Goal: Information Seeking & Learning: Check status

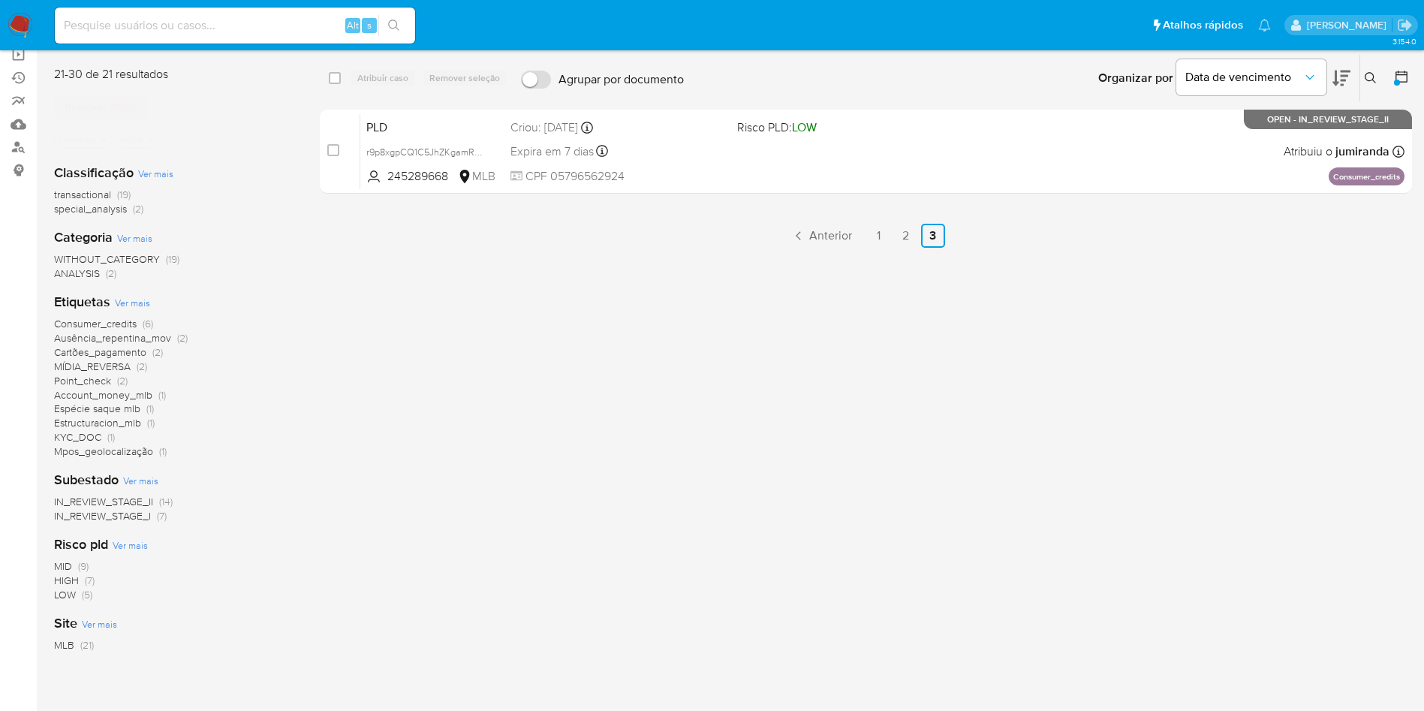
scroll to position [149, 0]
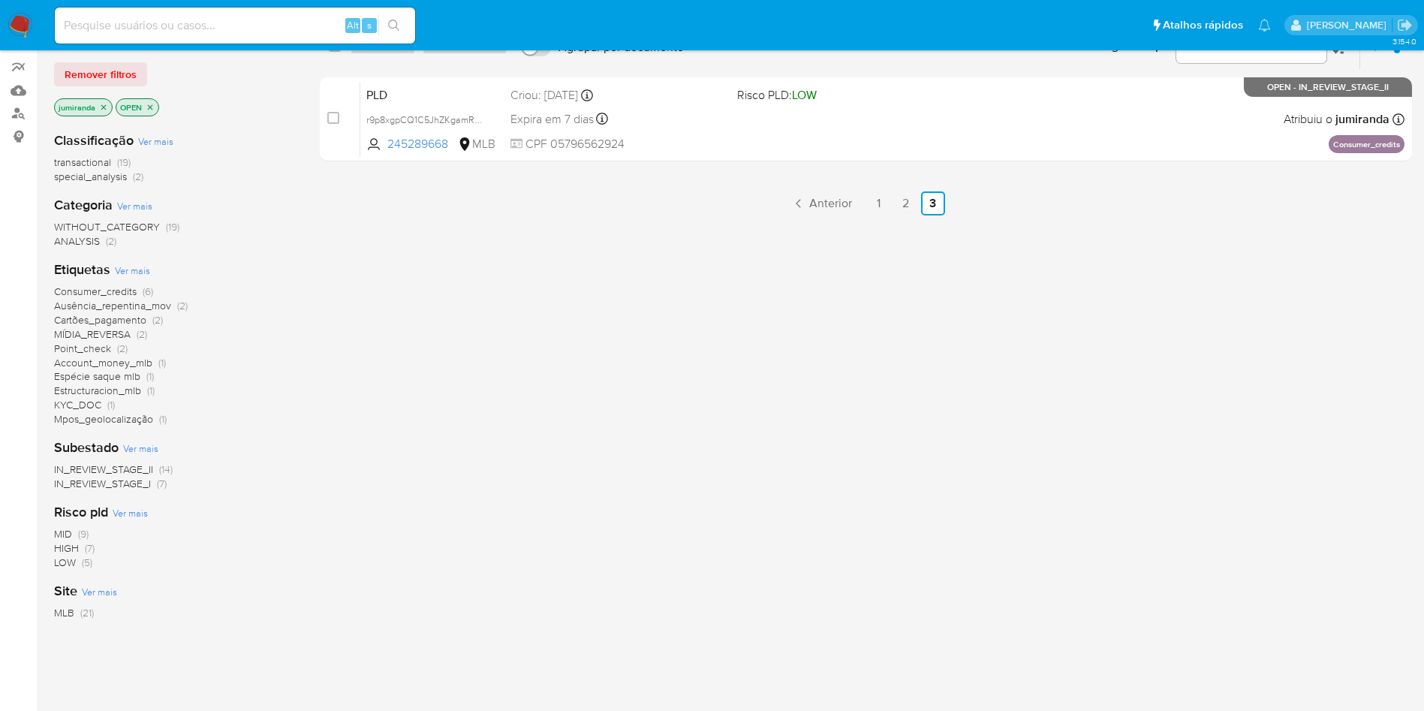
click at [884, 196] on link "1" at bounding box center [879, 203] width 24 height 24
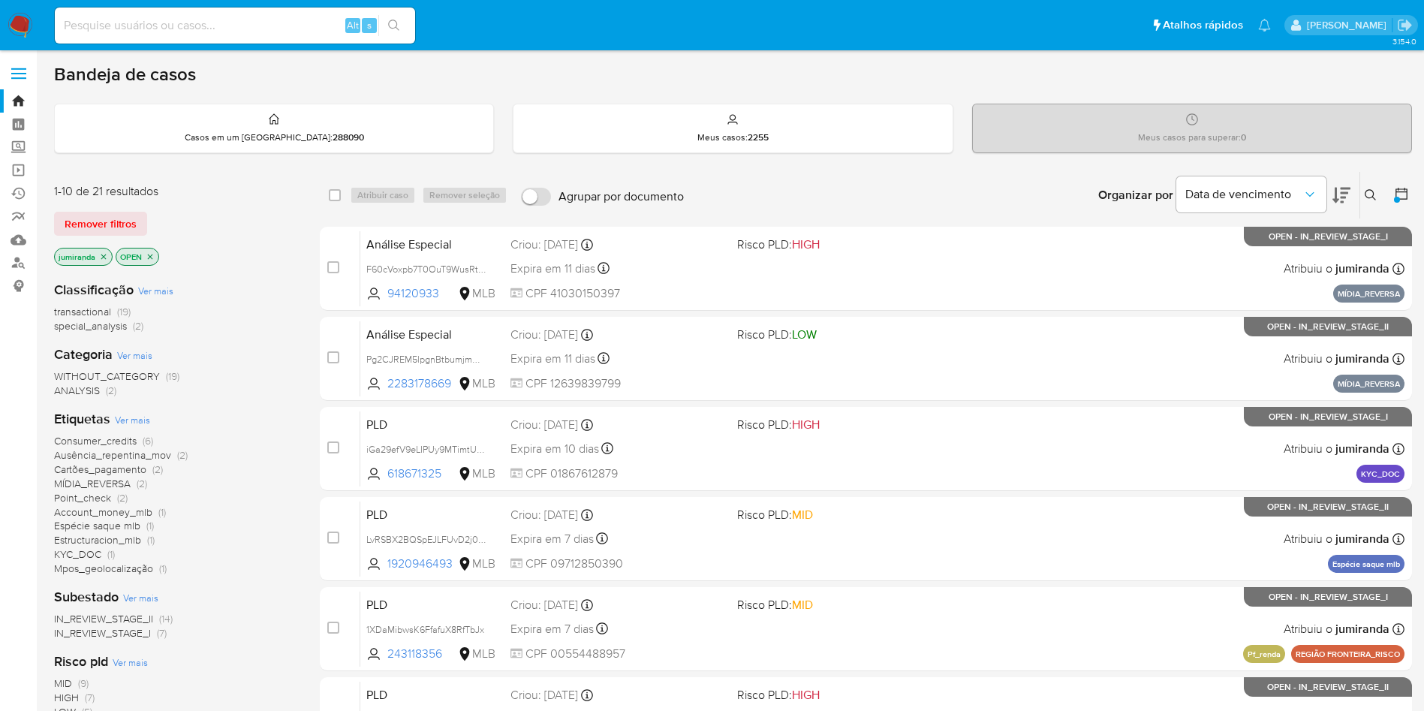
click at [86, 485] on span "MÍDIA_REVERSA" at bounding box center [92, 483] width 77 height 15
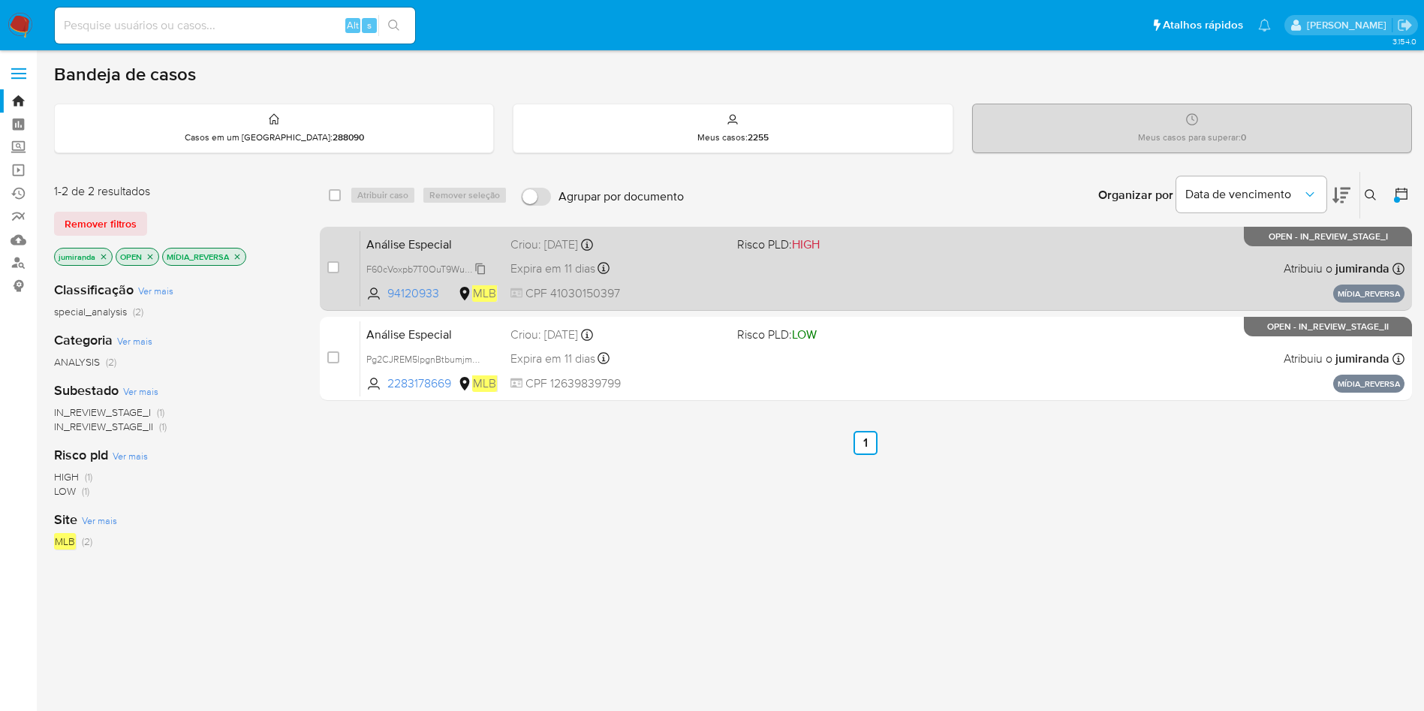
click at [399, 268] on span "F60cVoxpb7T0OuT9WusRttUZ" at bounding box center [429, 268] width 127 height 17
click at [463, 264] on span "F60cVoxpb7T0OuT9WusRttUZ" at bounding box center [429, 268] width 127 height 17
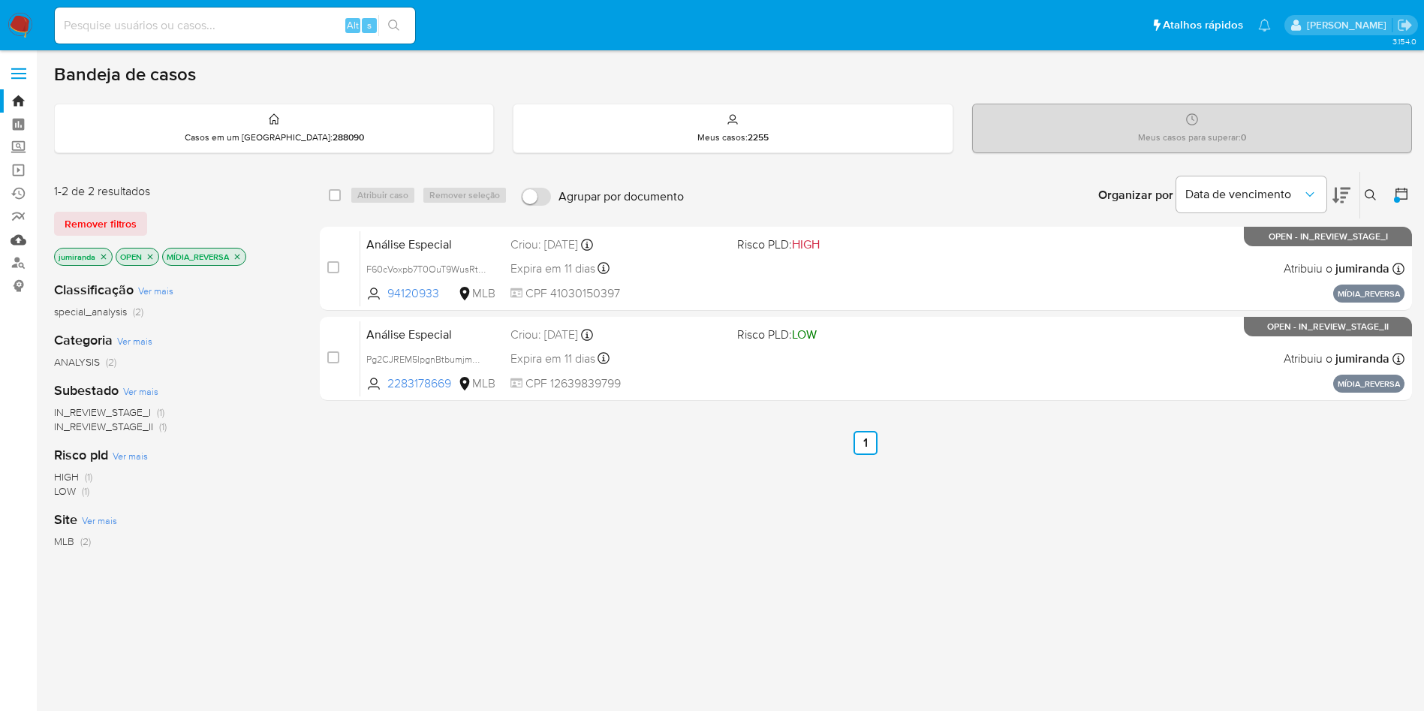
click at [20, 240] on link "Mulan" at bounding box center [89, 239] width 179 height 23
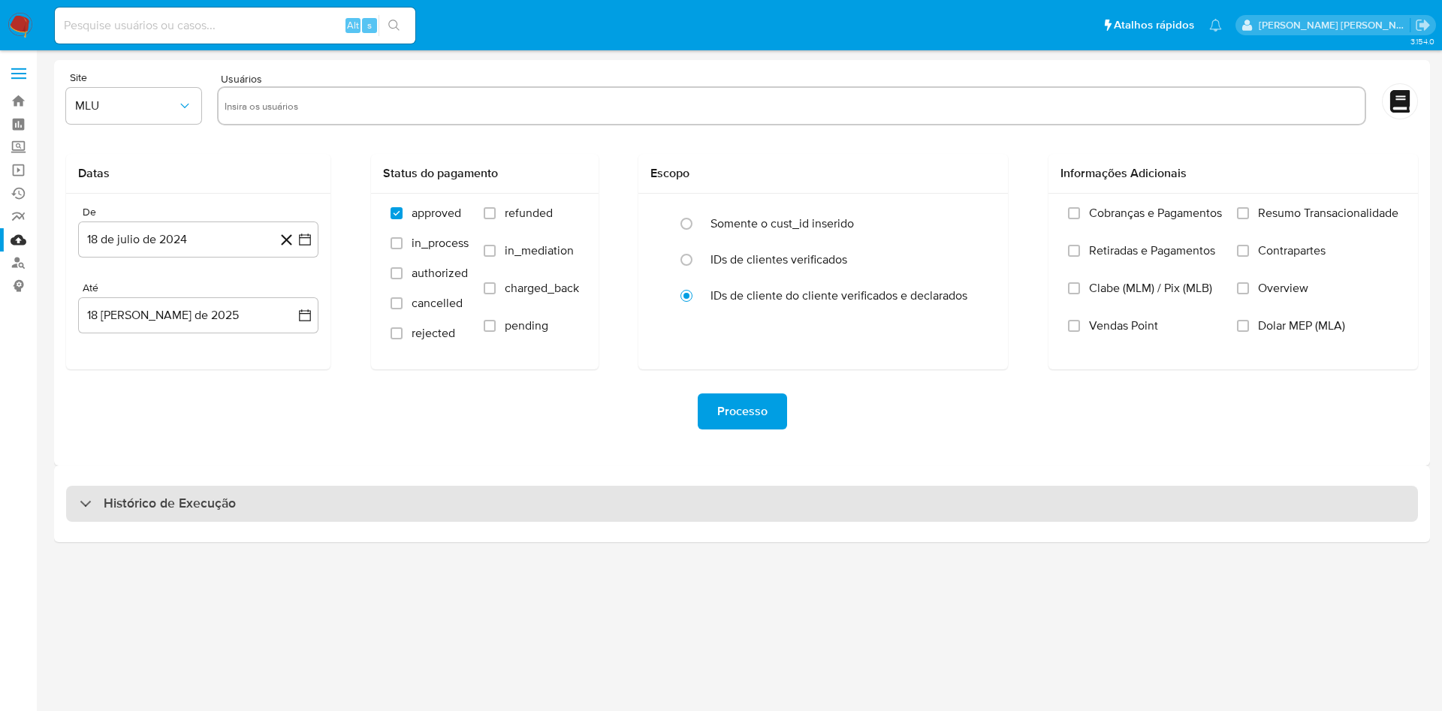
click at [553, 503] on div "Histórico de Execução" at bounding box center [742, 504] width 1352 height 36
select select "10"
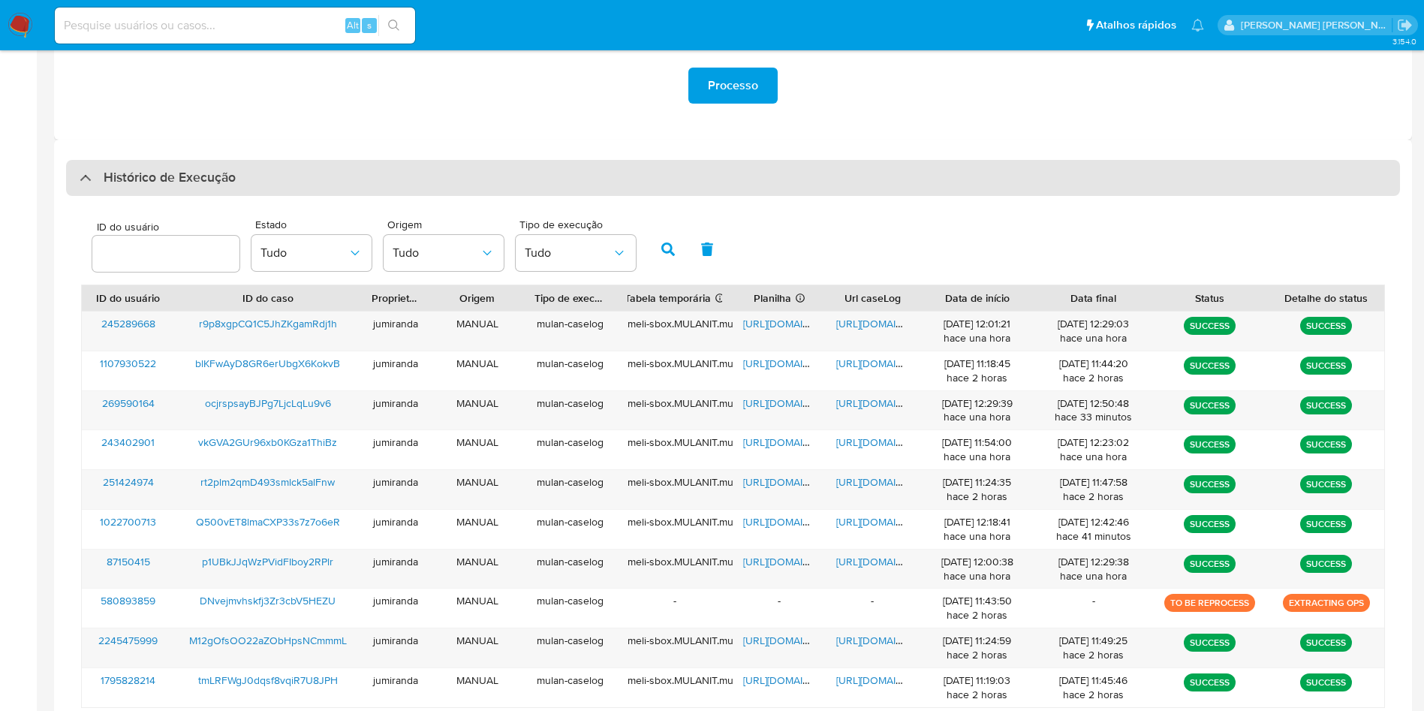
scroll to position [408, 0]
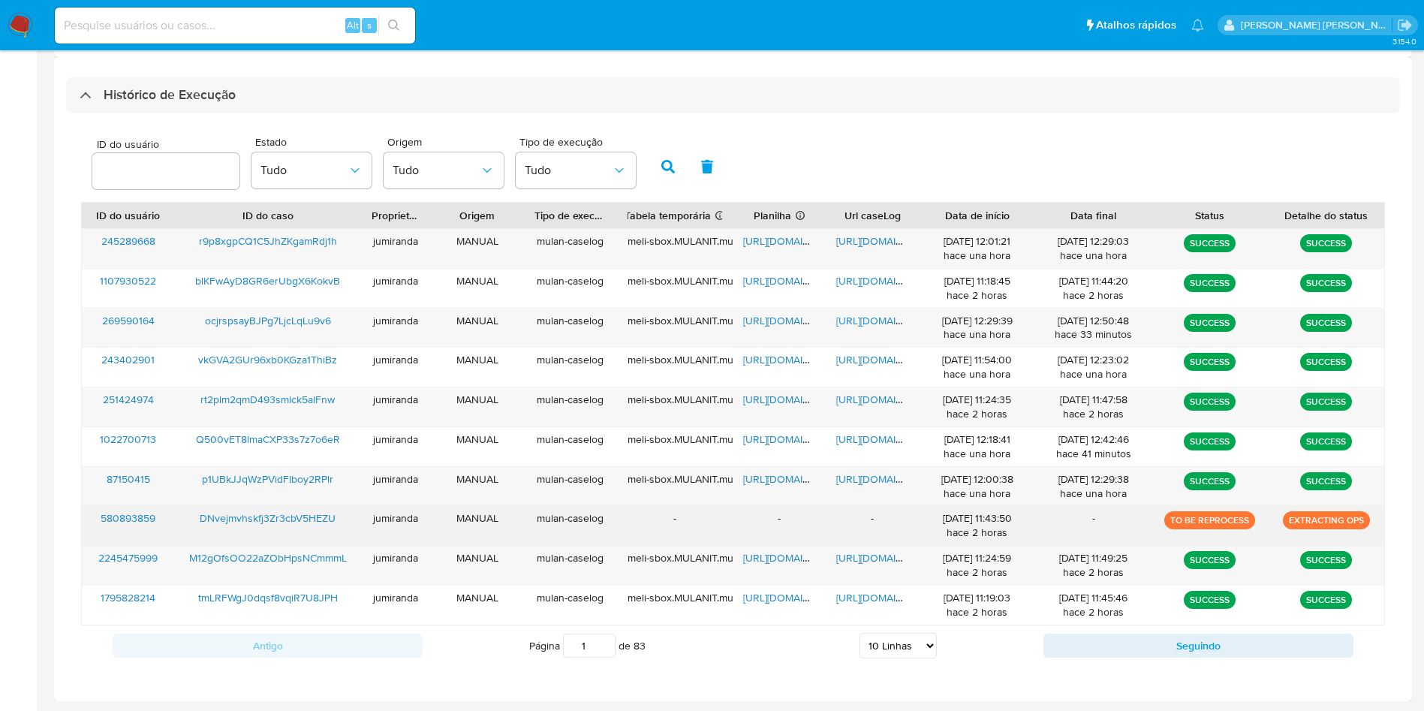
click at [276, 514] on span "DNvejmvhskfj3Zr3cbV5HEZU" at bounding box center [268, 518] width 136 height 15
click at [1223, 519] on p "TO BE REPROCESS" at bounding box center [1210, 520] width 91 height 18
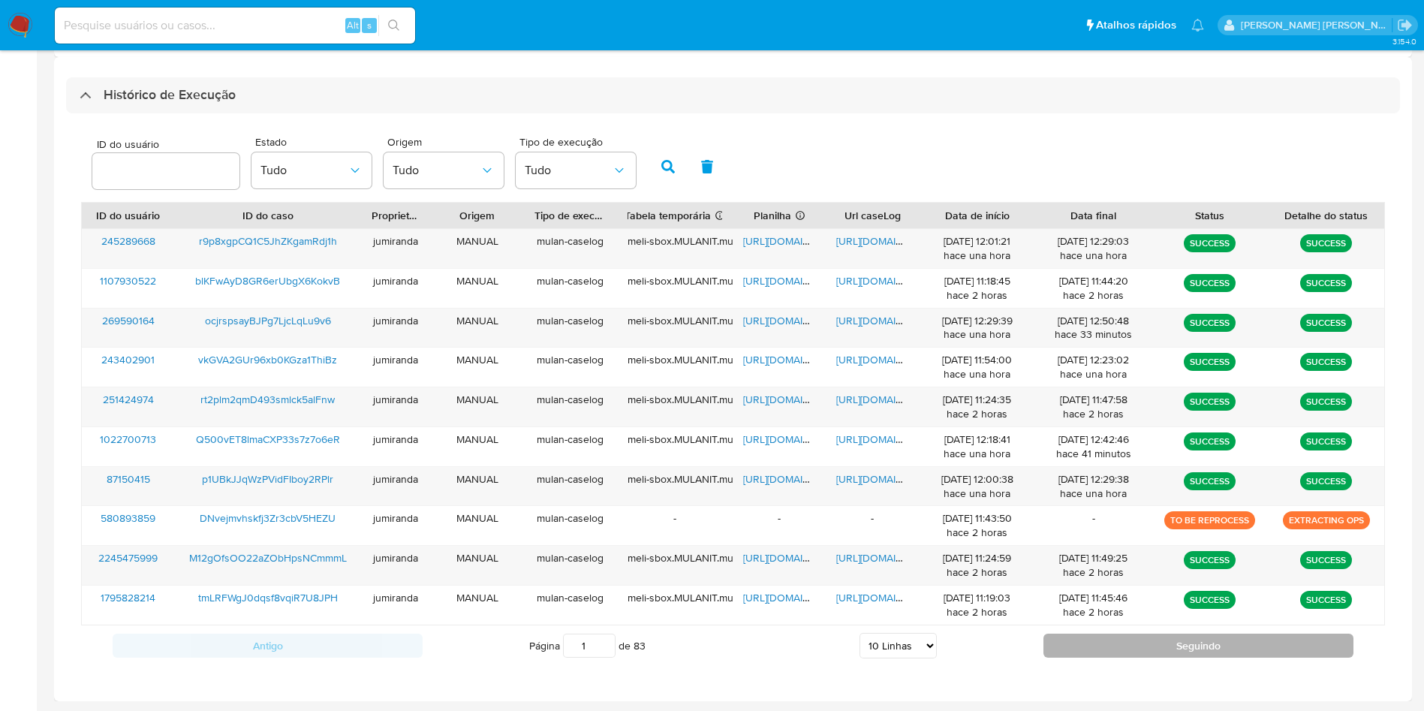
click at [1111, 636] on button "Seguindo" at bounding box center [1199, 646] width 310 height 24
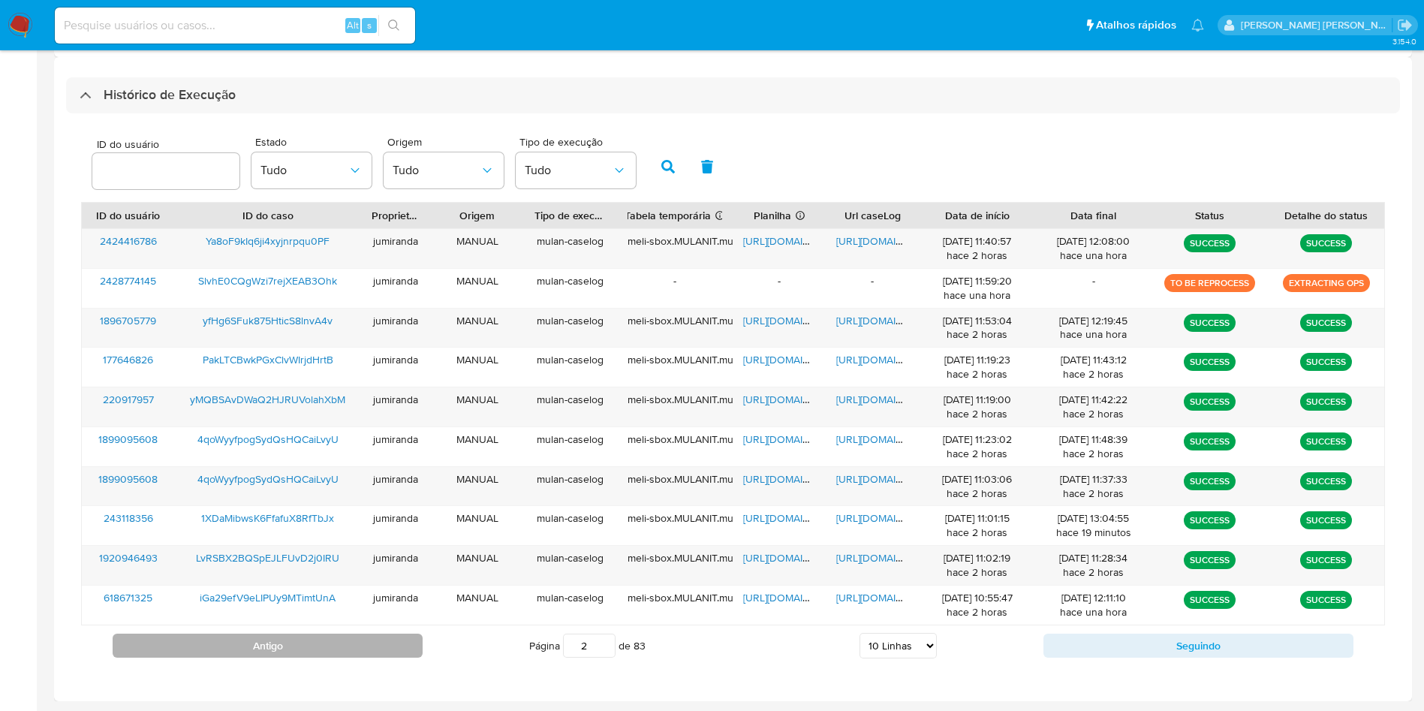
click at [298, 642] on button "Antigo" at bounding box center [268, 646] width 310 height 24
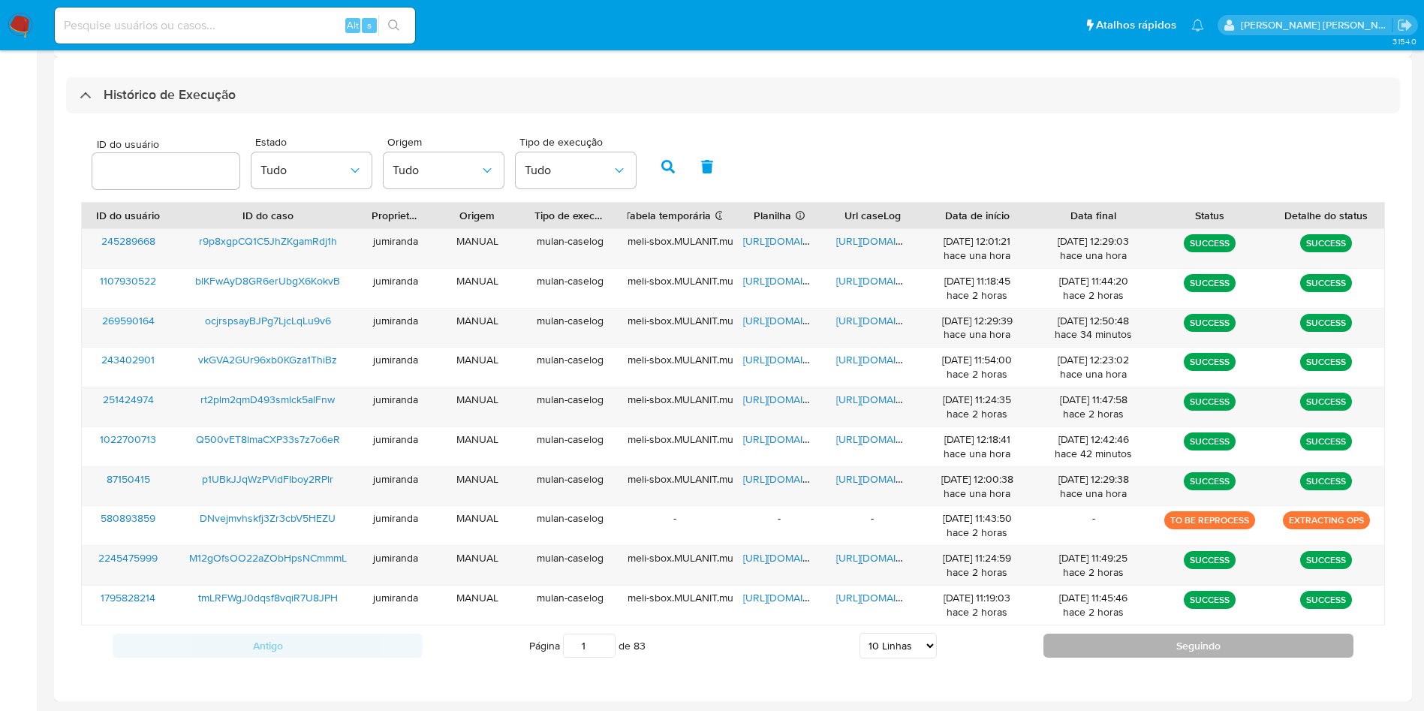
click at [1225, 650] on button "Seguindo" at bounding box center [1199, 646] width 310 height 24
type input "2"
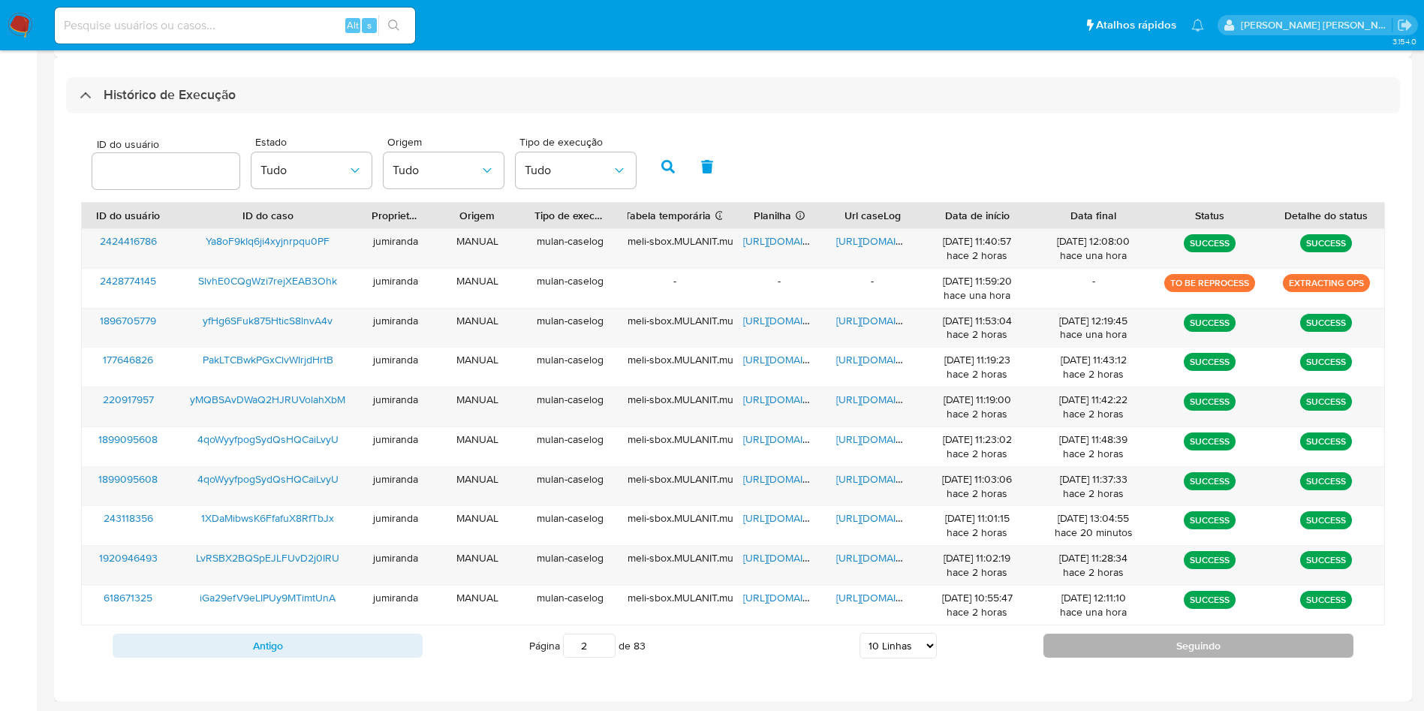
click at [1069, 644] on button "Seguindo" at bounding box center [1199, 646] width 310 height 24
type input "3"
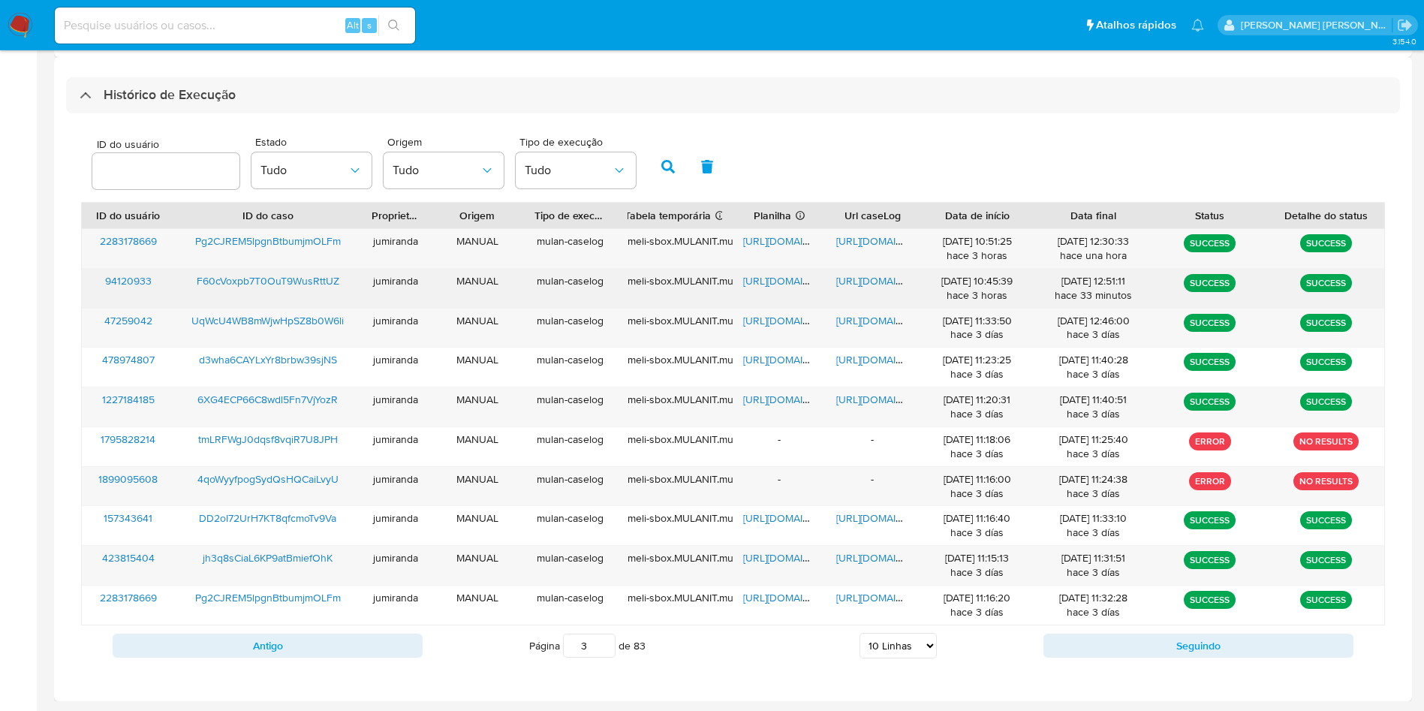
click at [772, 279] on span "https://docs.google.com/spreadsheets/d/1JAj68EXh8myWd5Ax1jE2-JmkpyAnNBwQD5qmShX…" at bounding box center [795, 280] width 104 height 15
click at [882, 287] on div "https://docs.google.com/document/d/1eRMBTwPQeq3cqGPLxhgYrfwkQ9oj6vA337GLhb2VYJA…" at bounding box center [872, 288] width 93 height 39
click at [883, 285] on span "https://docs.google.com/document/d/1eRMBTwPQeq3cqGPLxhgYrfwkQ9oj6vA337GLhb2VYJA…" at bounding box center [889, 280] width 104 height 15
click at [284, 285] on span "F60cVoxpb7T0OuT9WusRttUZ" at bounding box center [268, 280] width 143 height 15
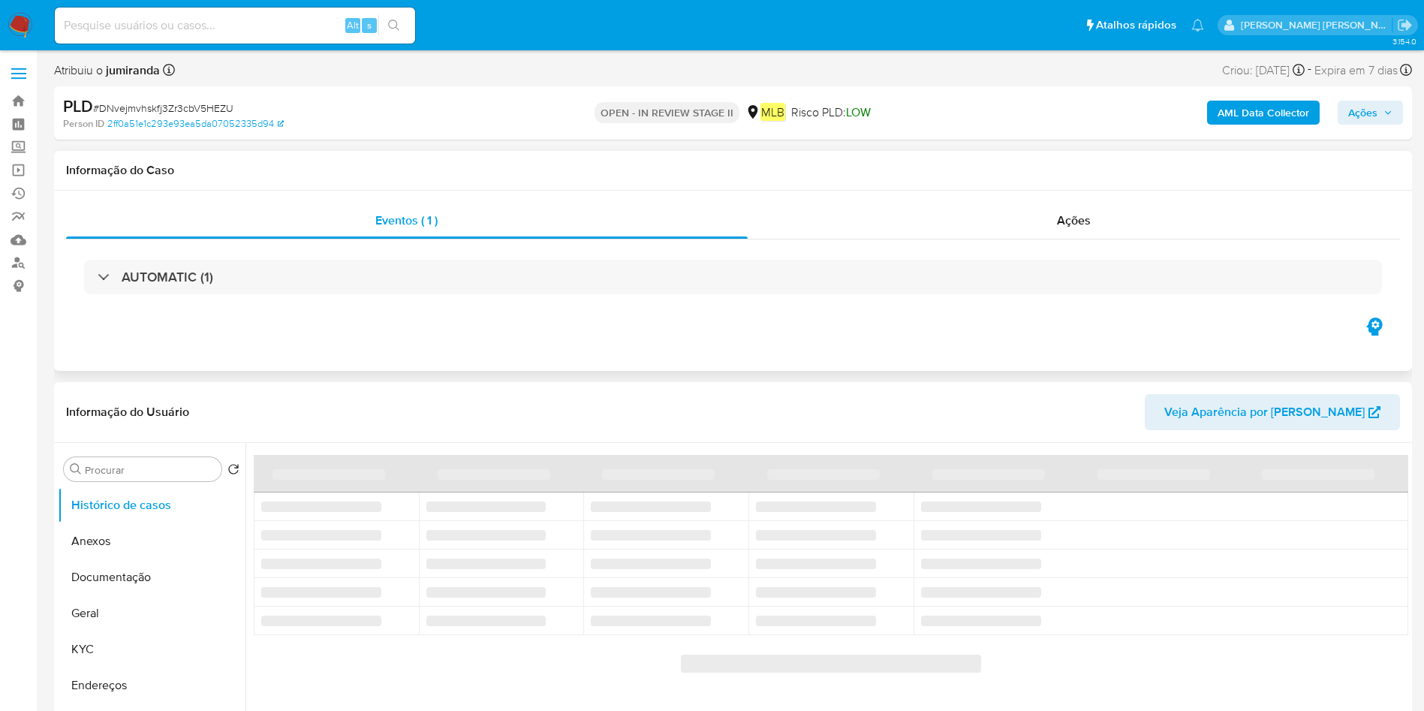
click at [474, 300] on div "AUTOMATIC (1)" at bounding box center [733, 277] width 1334 height 75
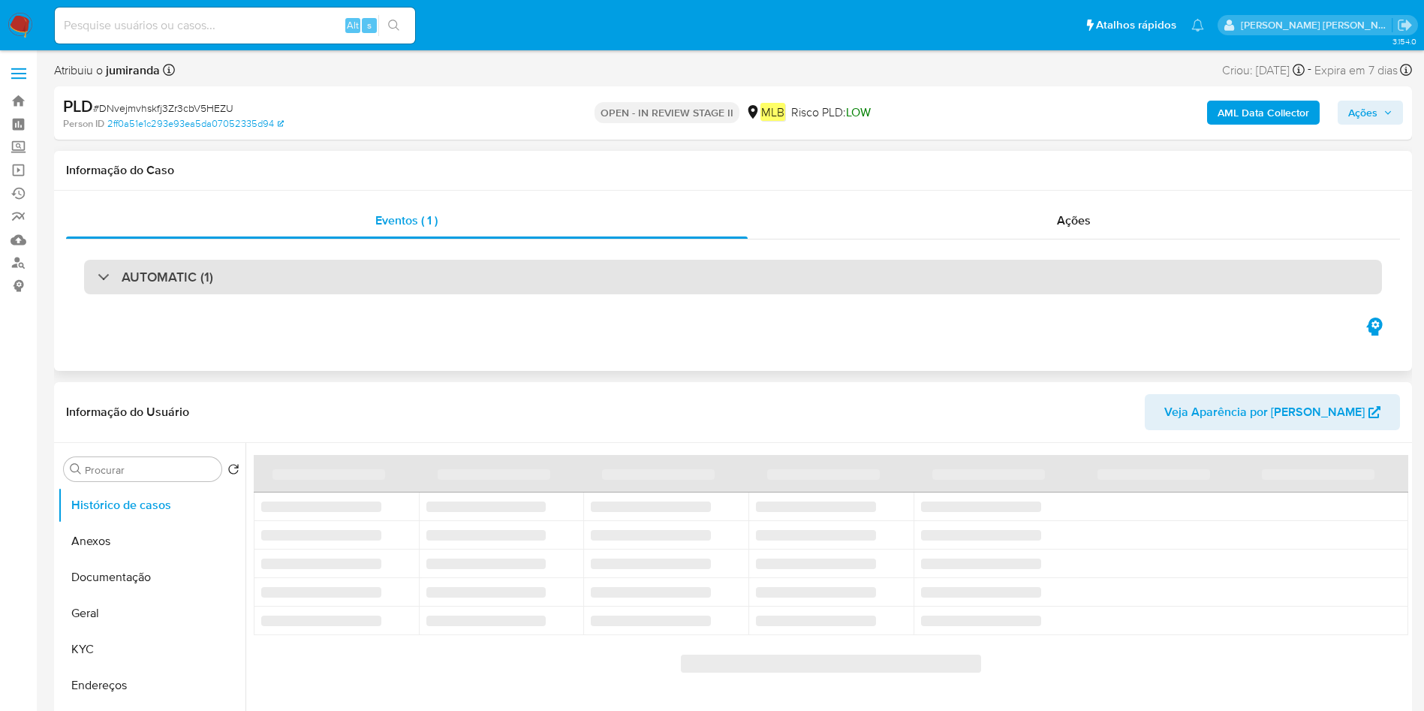
click at [496, 273] on div "AUTOMATIC (1)" at bounding box center [733, 277] width 1298 height 35
select select "10"
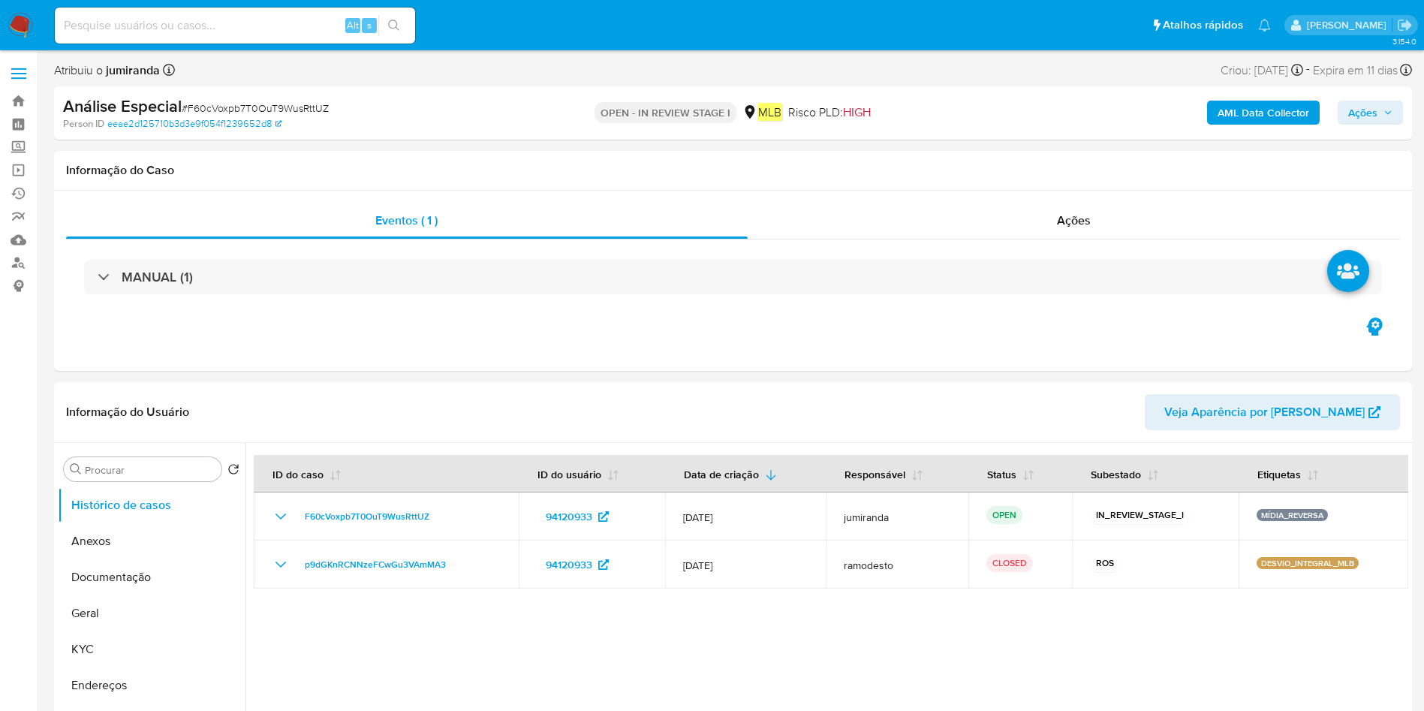
select select "10"
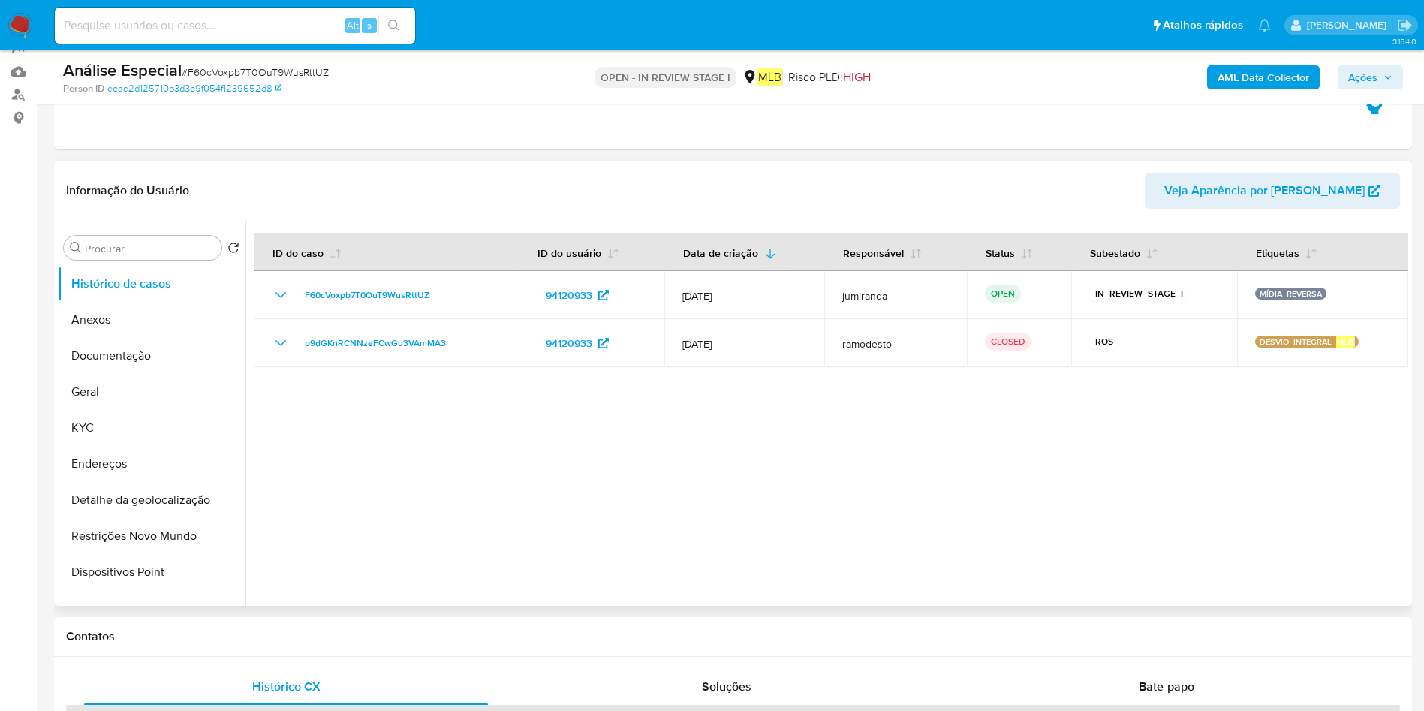
scroll to position [225, 0]
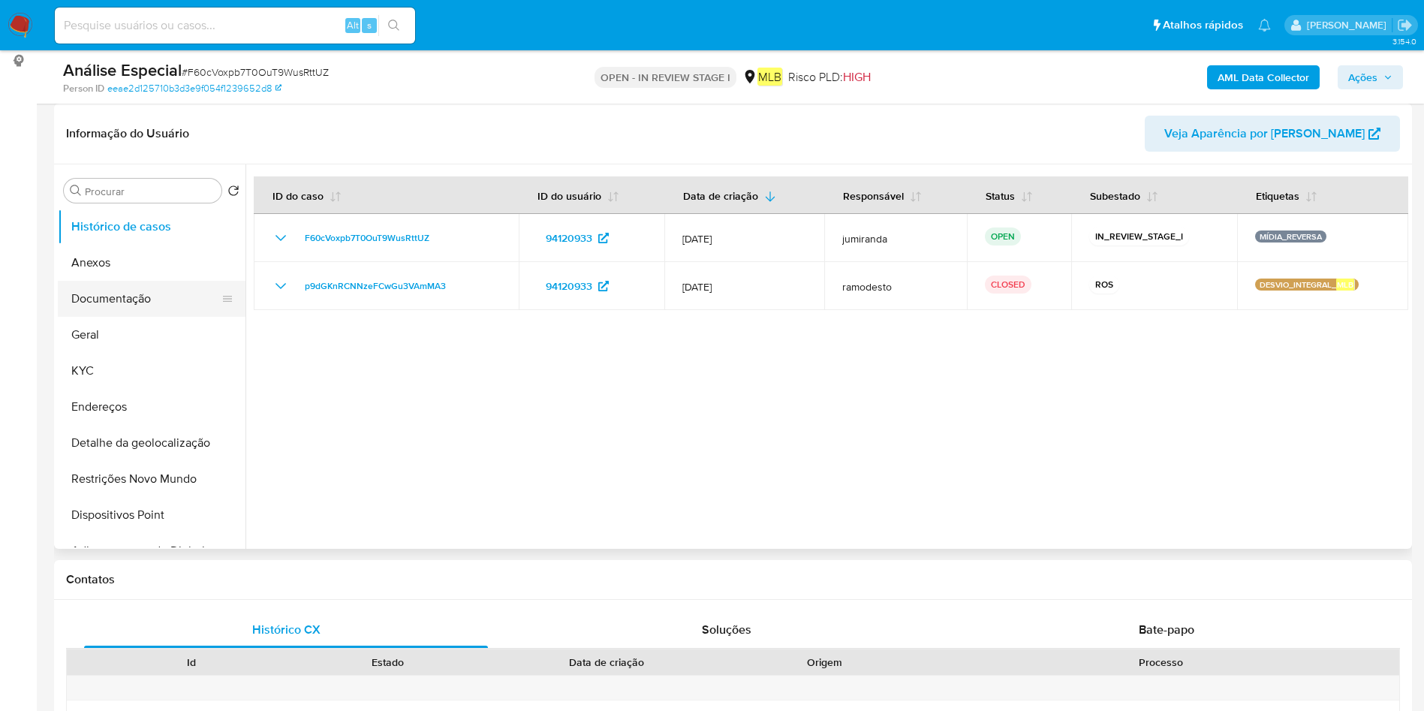
click at [149, 296] on button "Documentação" at bounding box center [146, 299] width 176 height 36
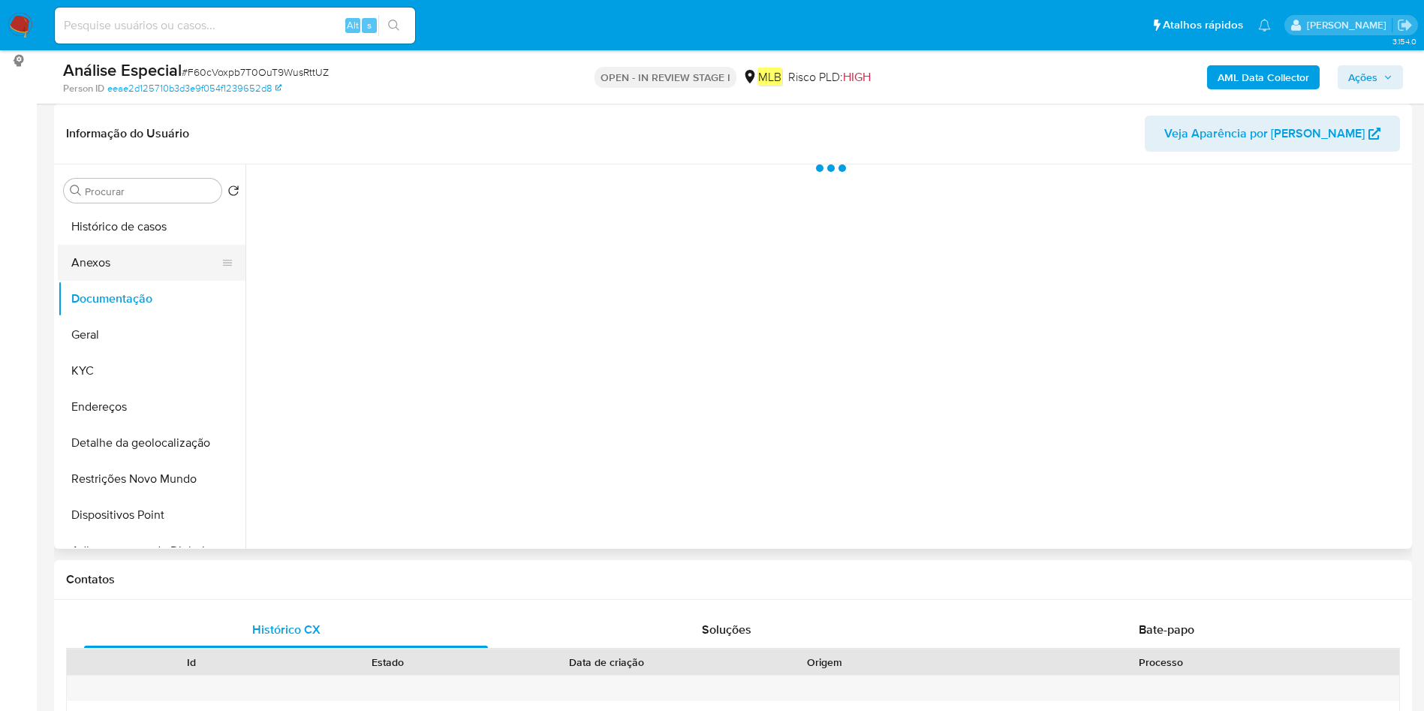
click at [151, 277] on button "Anexos" at bounding box center [146, 263] width 176 height 36
drag, startPoint x: 155, startPoint y: 268, endPoint x: 171, endPoint y: 273, distance: 16.4
click at [155, 267] on button "Anexos" at bounding box center [146, 263] width 176 height 36
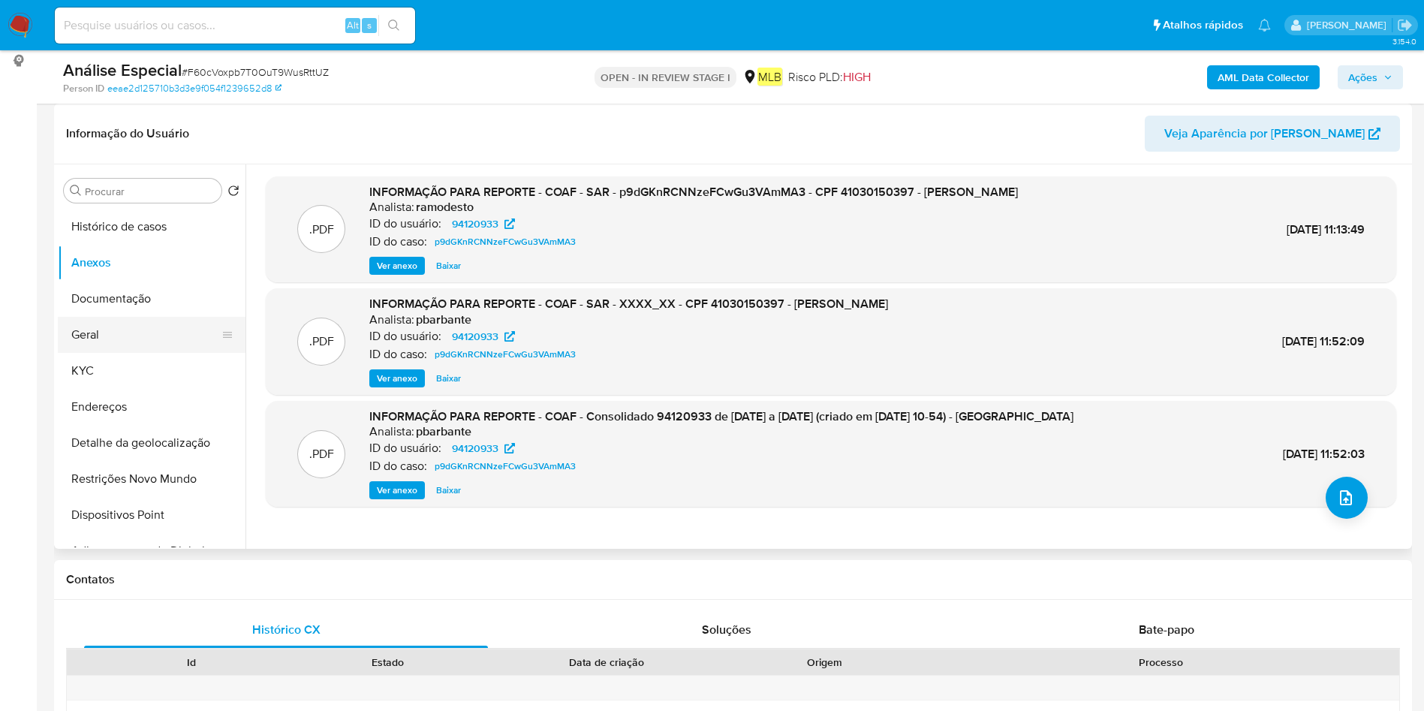
drag, startPoint x: 83, startPoint y: 297, endPoint x: 107, endPoint y: 335, distance: 44.2
click at [84, 297] on button "Documentação" at bounding box center [152, 299] width 188 height 36
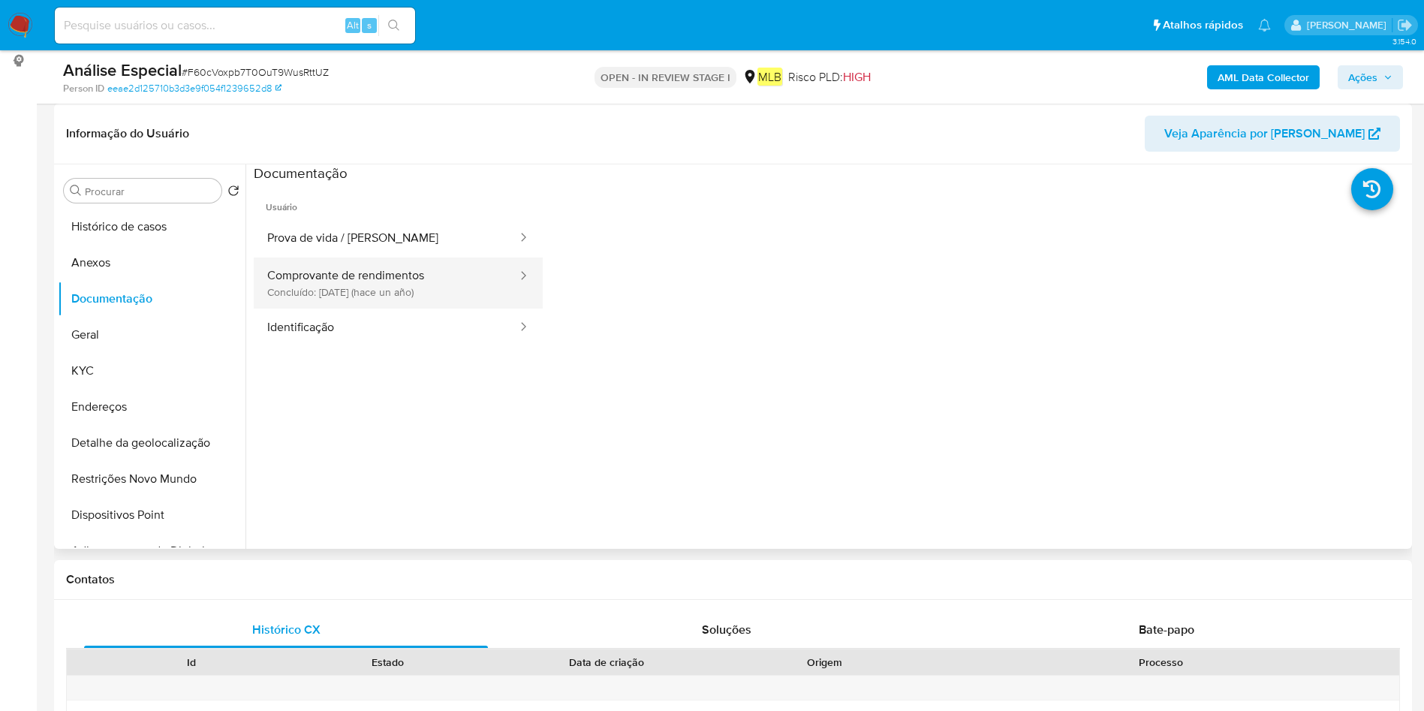
click at [376, 273] on button "Comprovante de rendimentos Concluído: 30/03/2024 (hace un año)" at bounding box center [386, 283] width 265 height 51
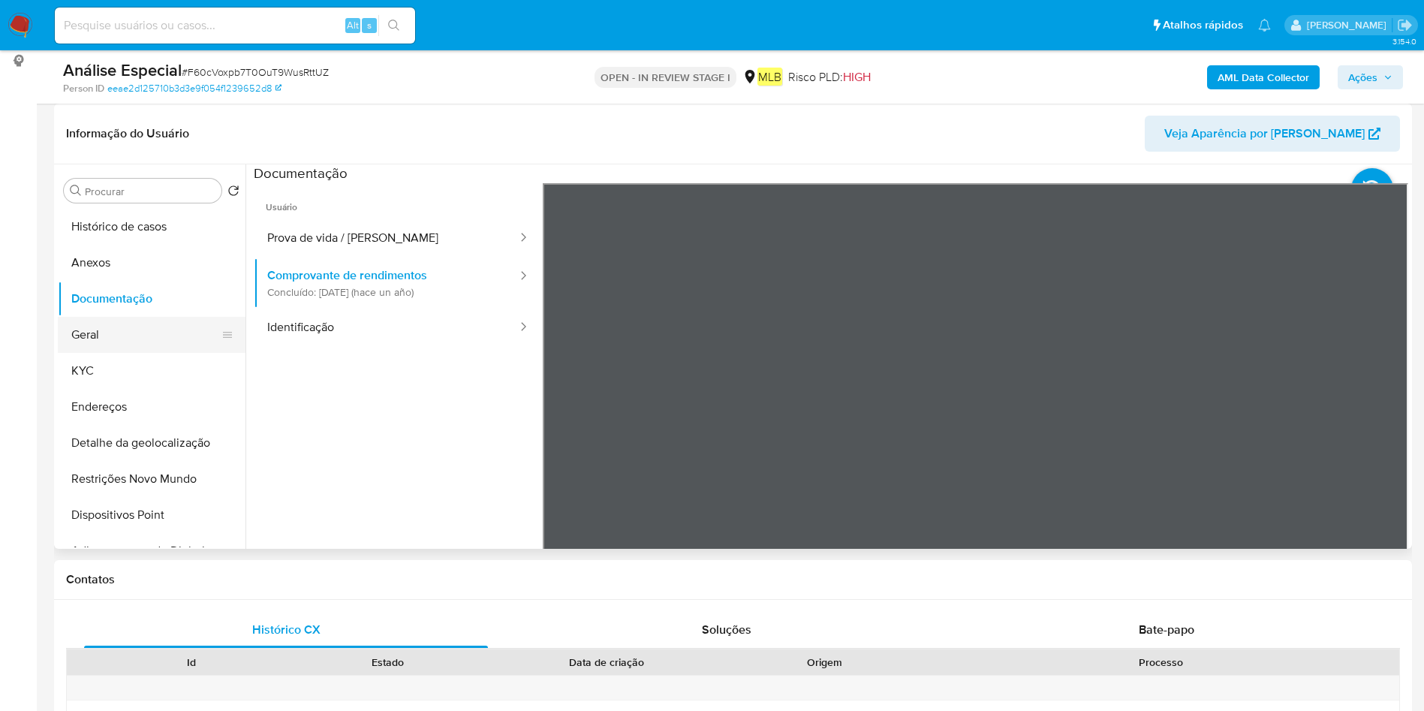
drag, startPoint x: 144, startPoint y: 334, endPoint x: 164, endPoint y: 340, distance: 21.1
click at [143, 334] on button "Geral" at bounding box center [146, 335] width 176 height 36
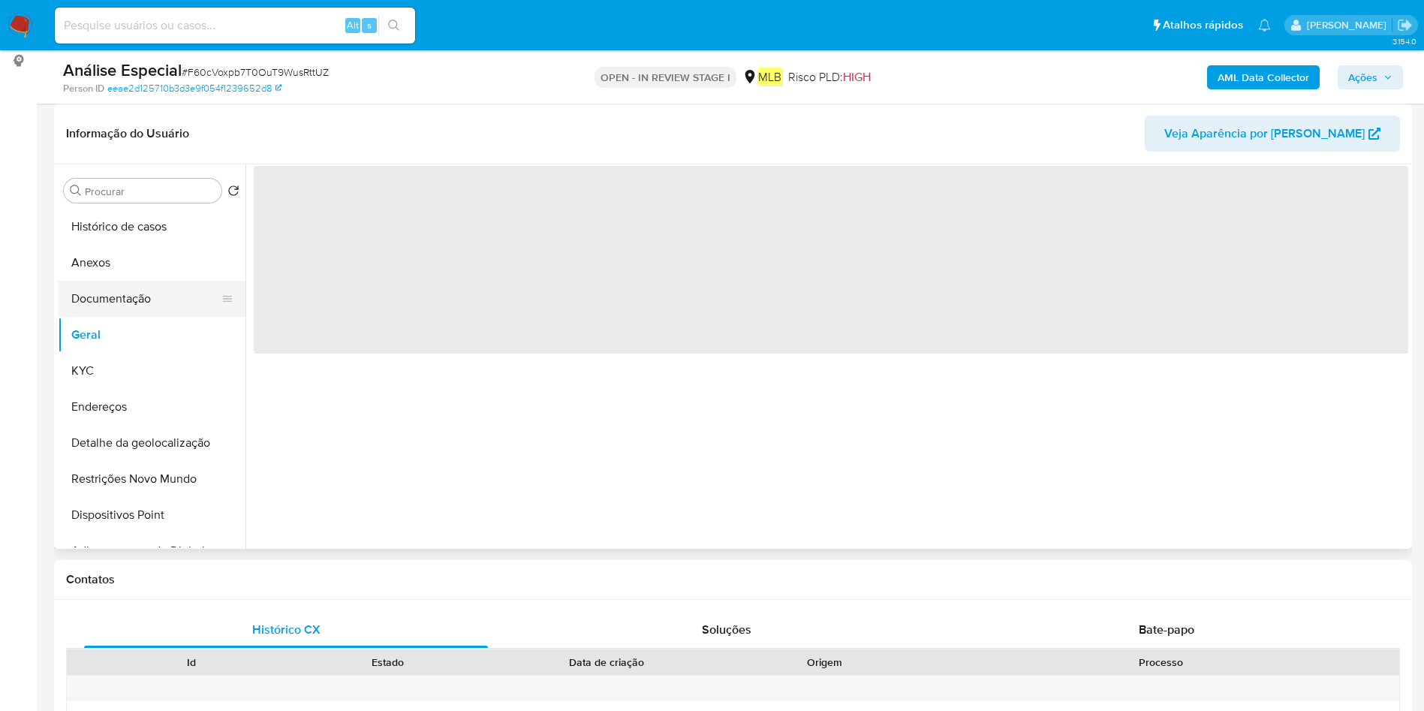
click at [182, 294] on button "Documentação" at bounding box center [146, 299] width 176 height 36
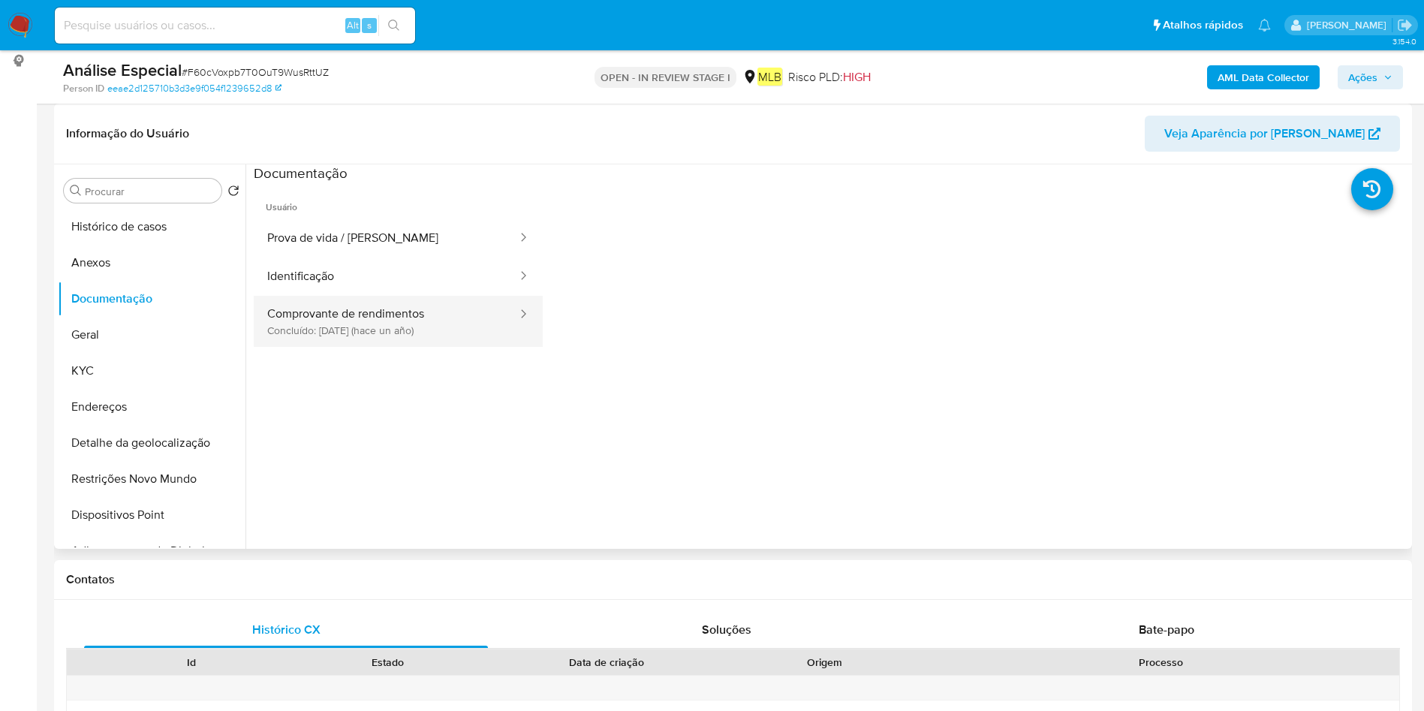
click at [466, 318] on button "Comprovante de rendimentos Concluído: 30/03/2024 (hace un año)" at bounding box center [386, 321] width 265 height 51
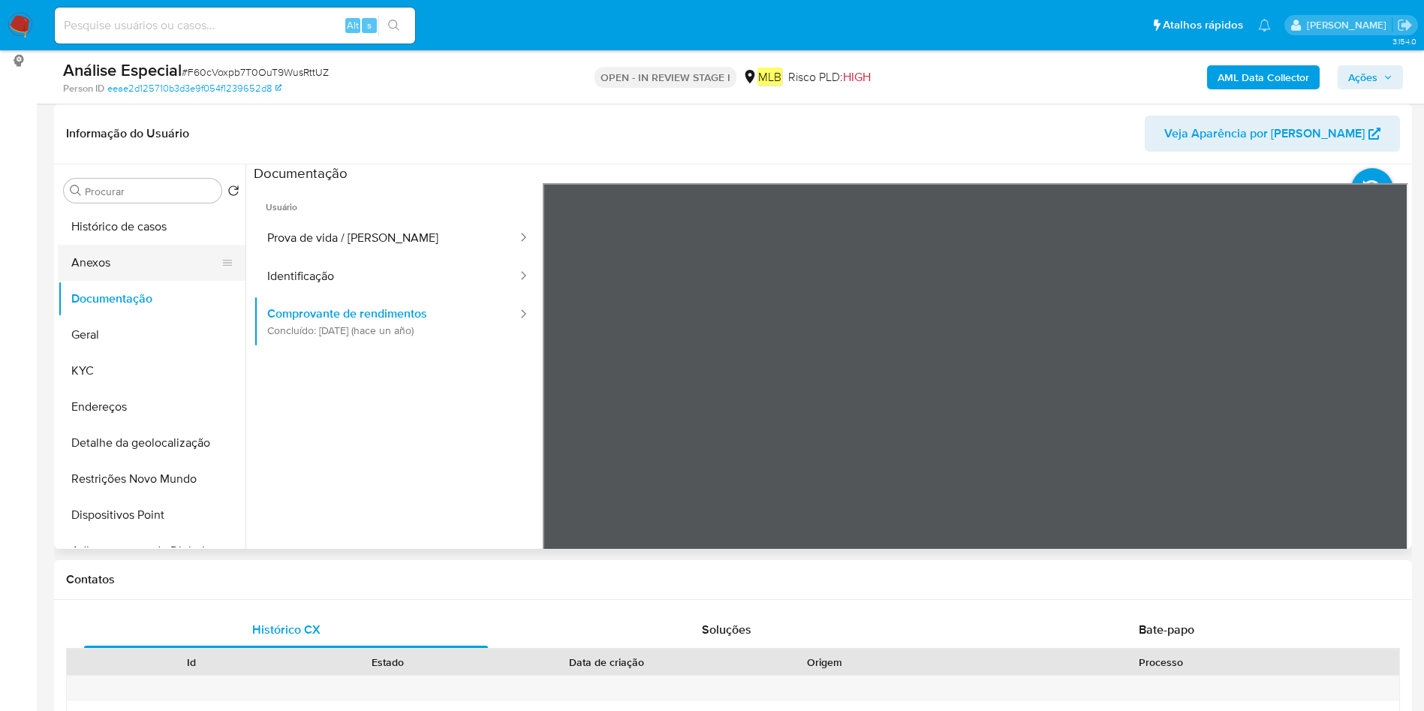
click at [124, 254] on button "Anexos" at bounding box center [146, 263] width 176 height 36
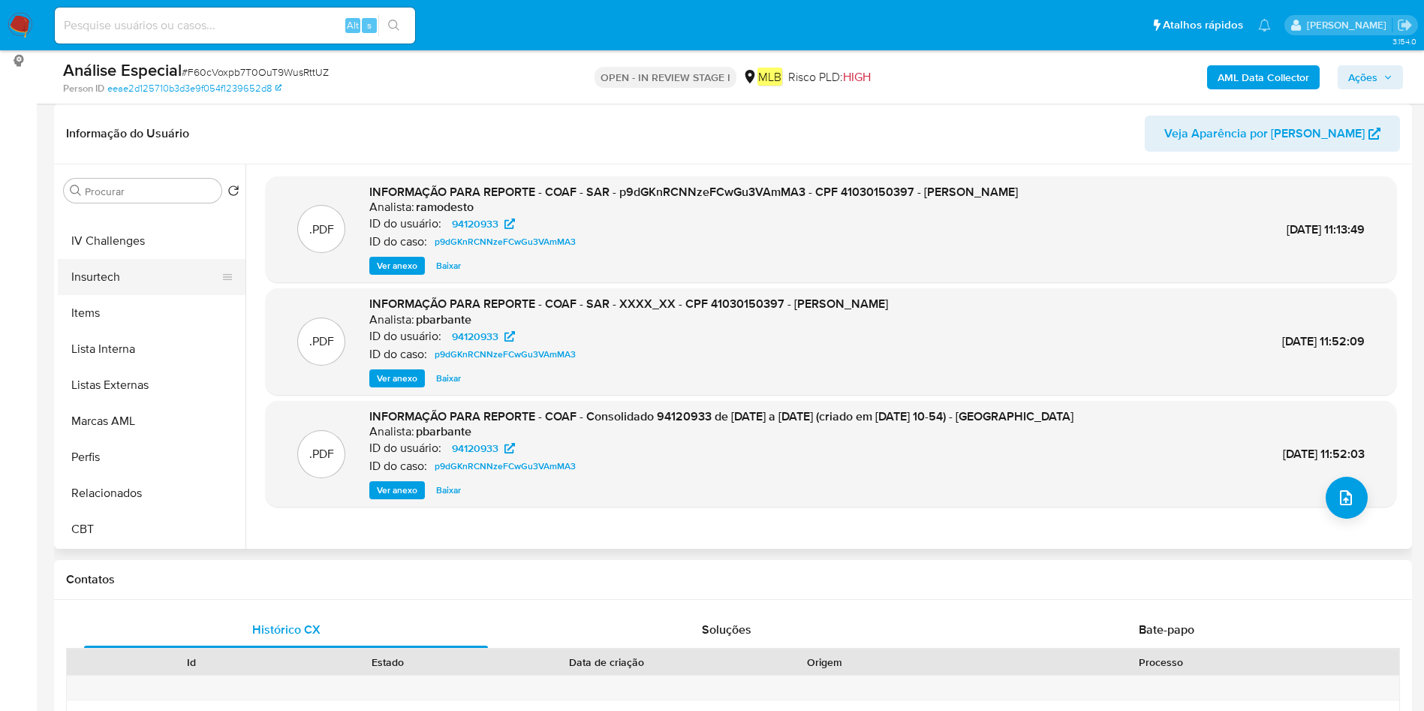
click at [122, 275] on button "Insurtech" at bounding box center [146, 277] width 176 height 36
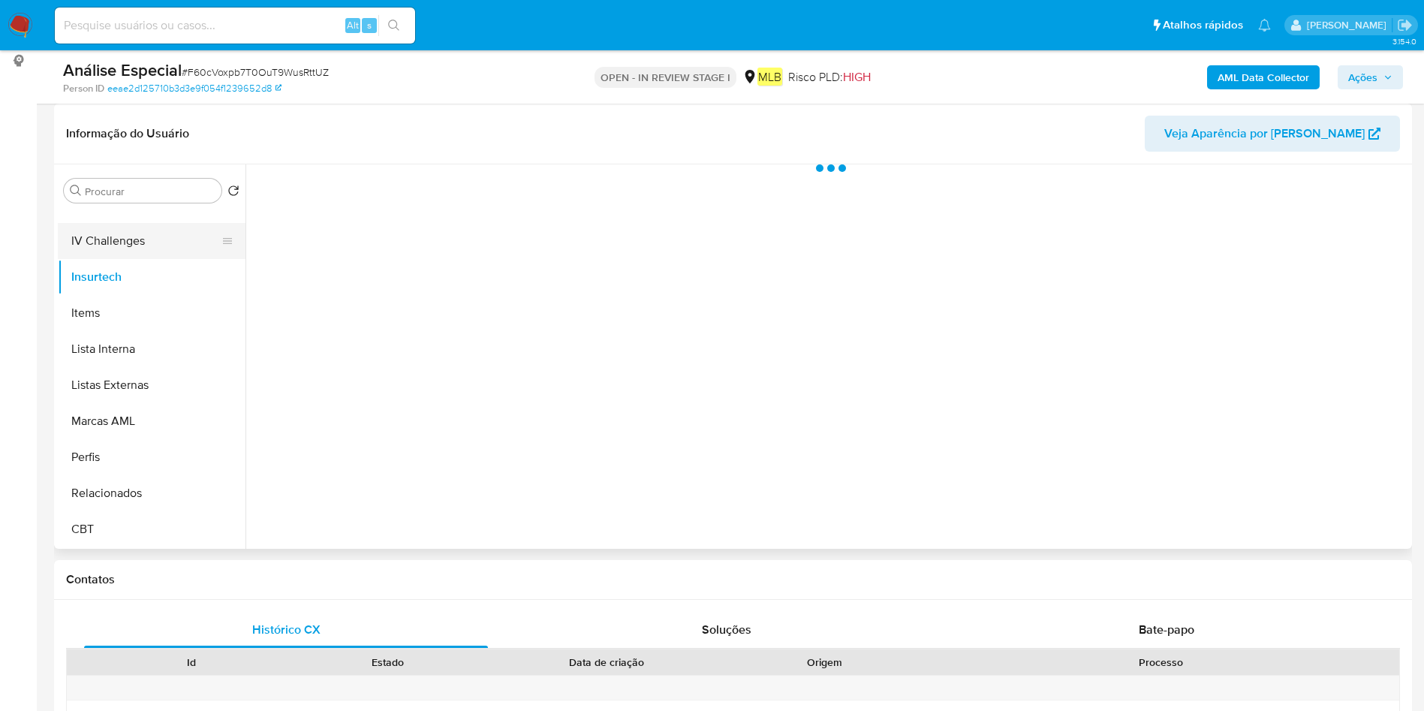
click at [159, 239] on button "IV Challenges" at bounding box center [146, 241] width 176 height 36
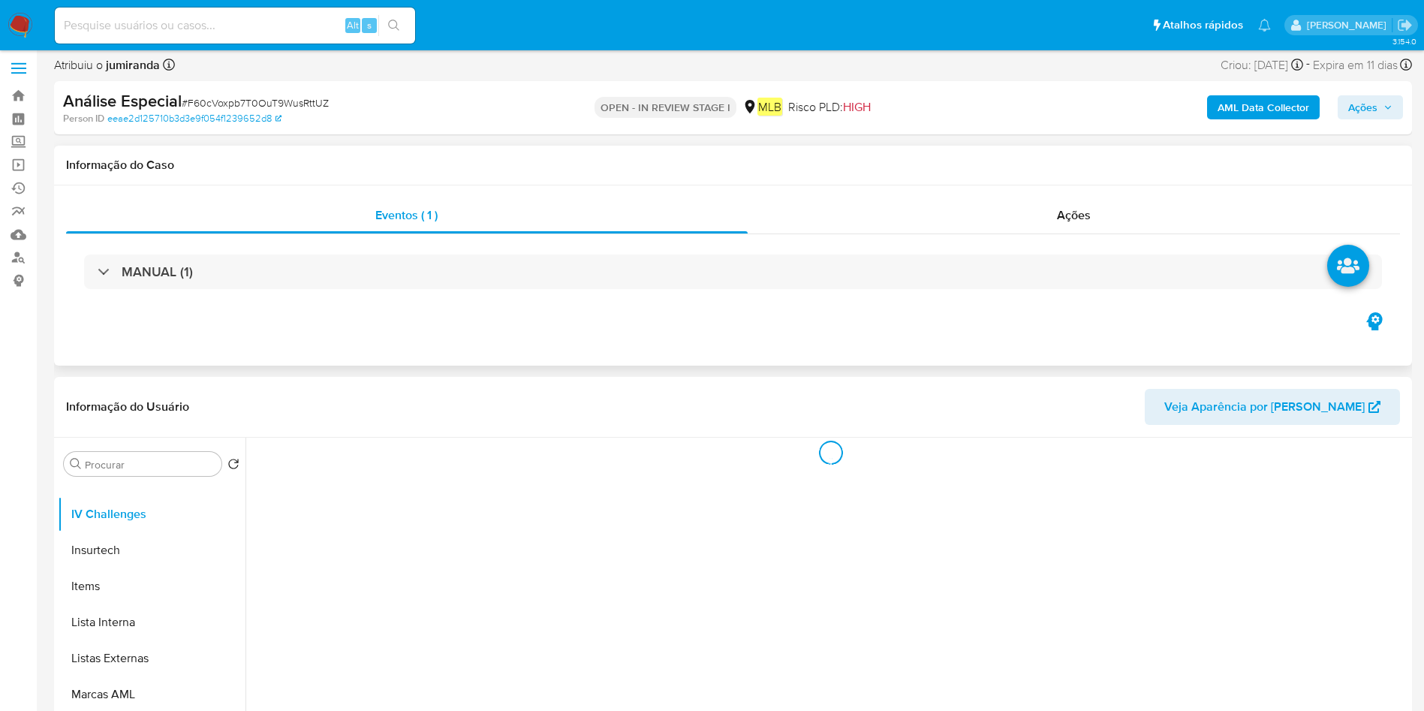
scroll to position [0, 0]
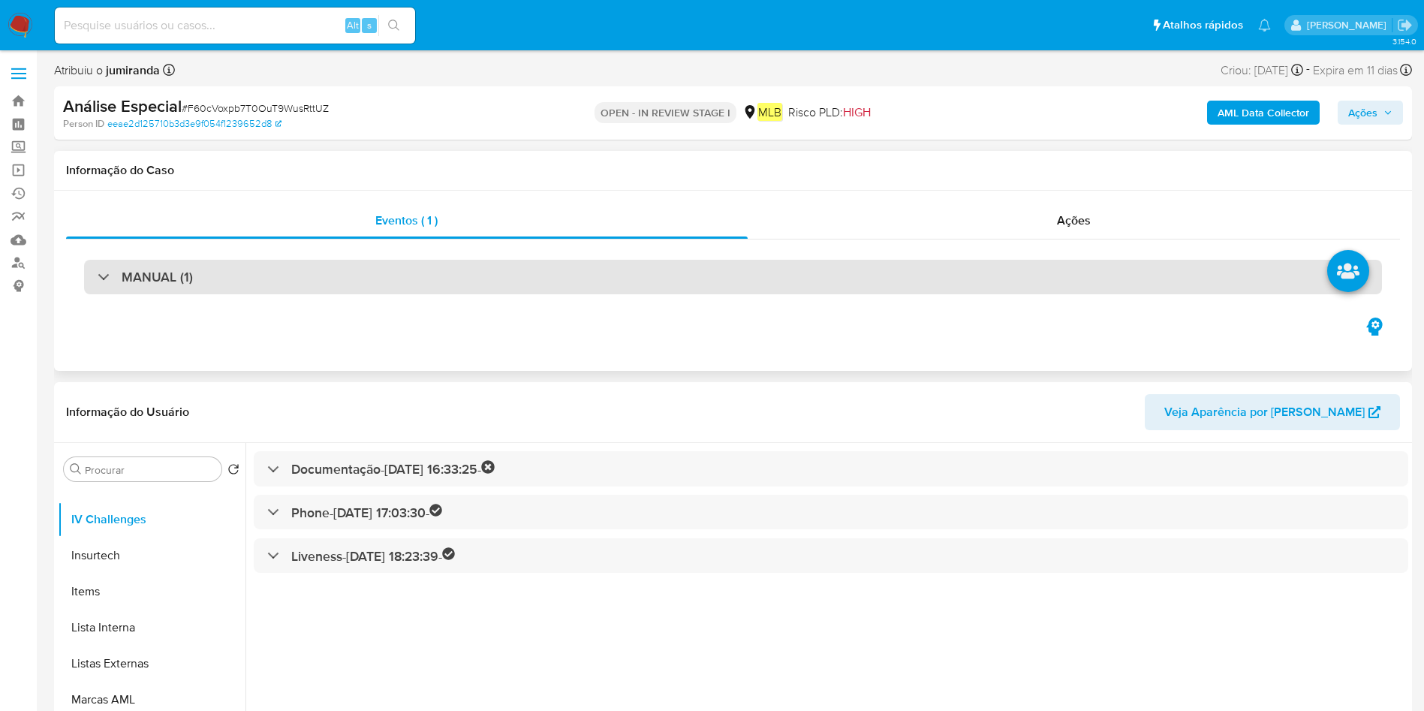
click at [815, 293] on div "MANUAL (1)" at bounding box center [733, 277] width 1298 height 35
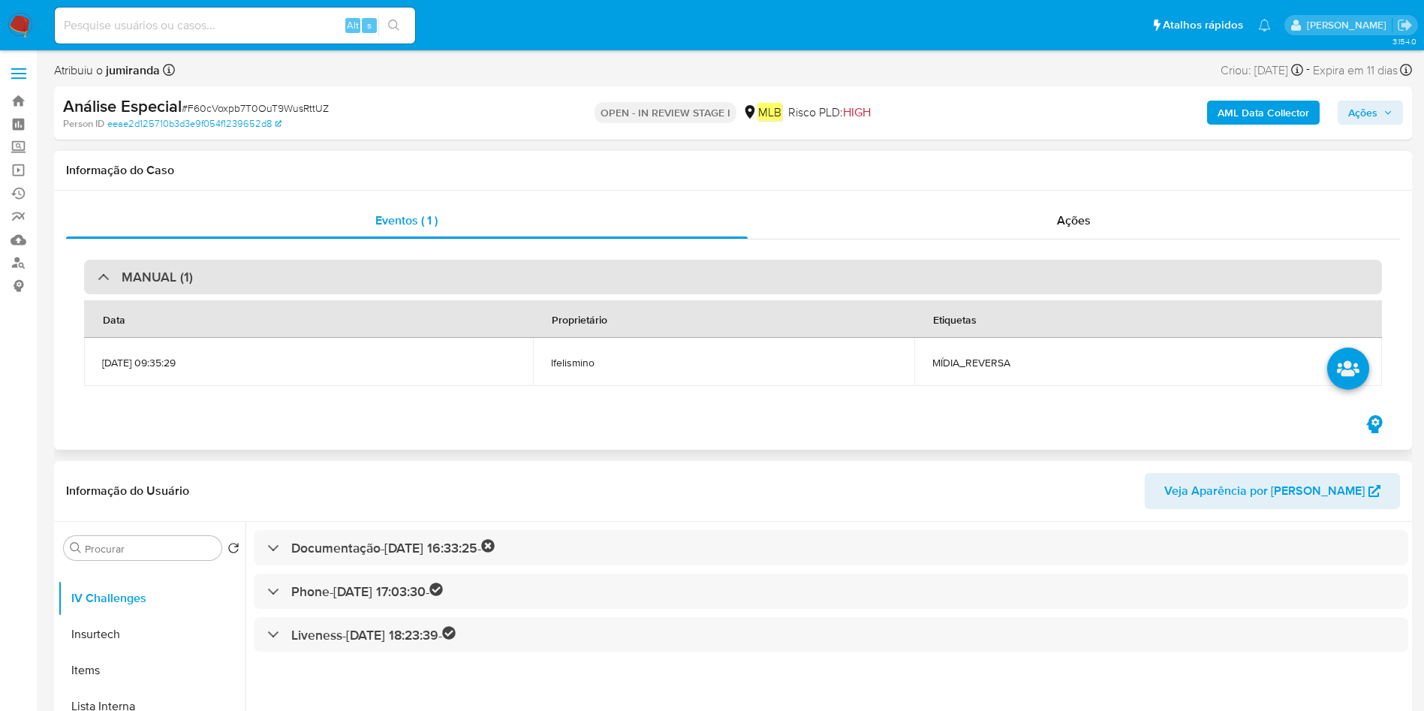
click at [105, 286] on div "MANUAL (1)" at bounding box center [733, 277] width 1298 height 35
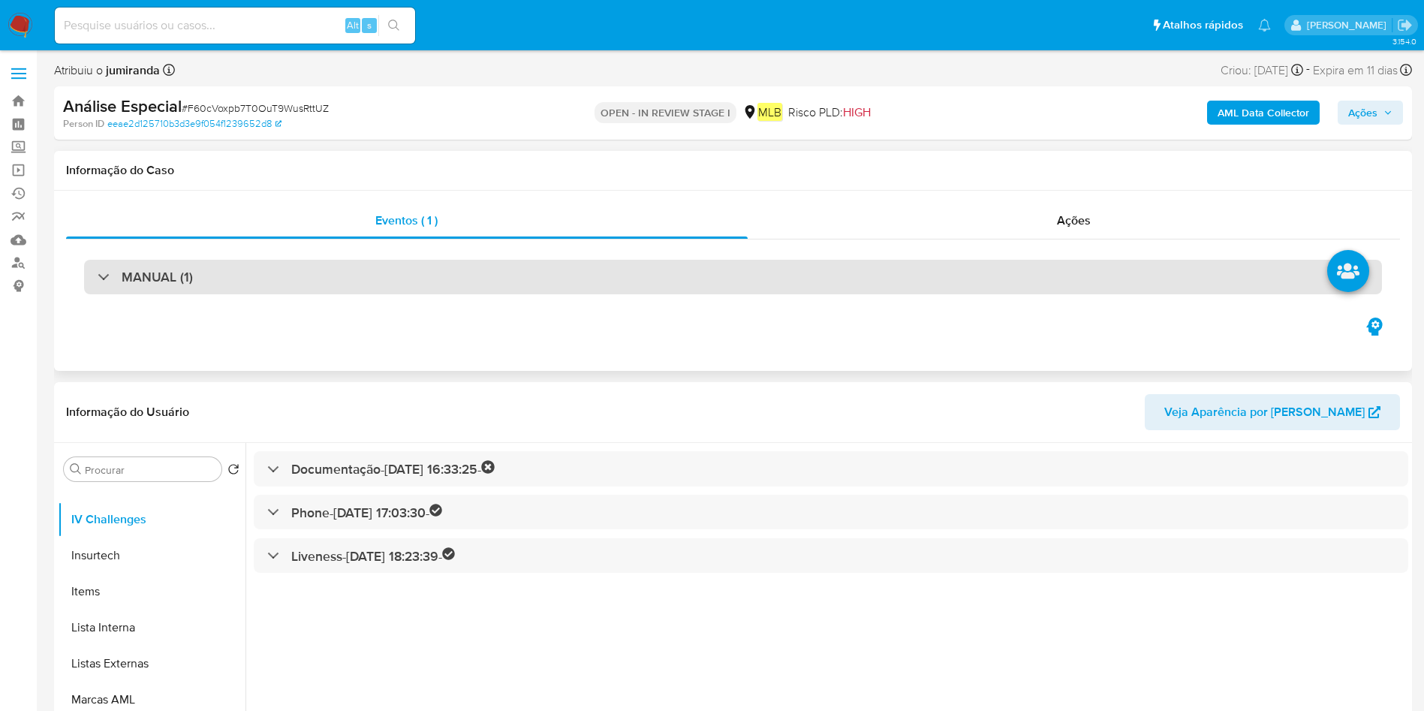
click at [108, 277] on div "MANUAL (1)" at bounding box center [145, 277] width 95 height 17
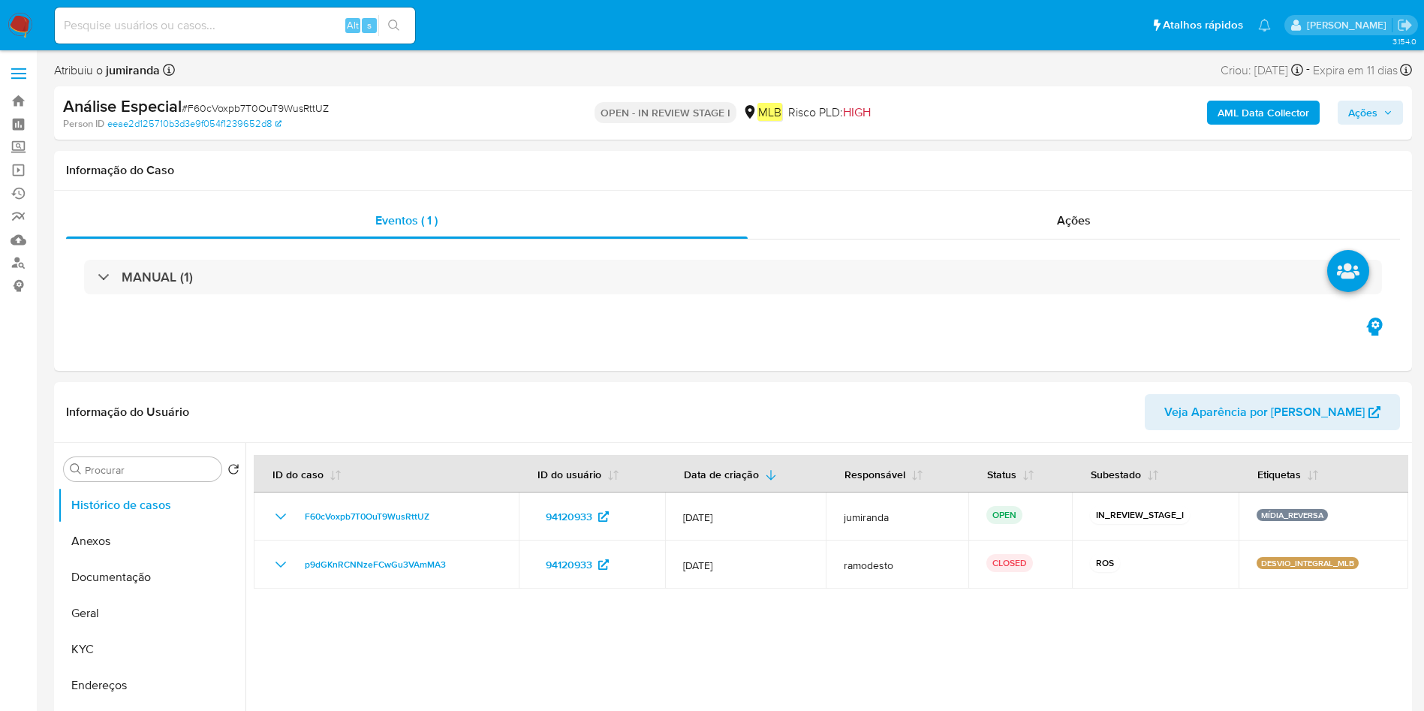
select select "10"
click at [168, 540] on button "Anexos" at bounding box center [146, 541] width 176 height 36
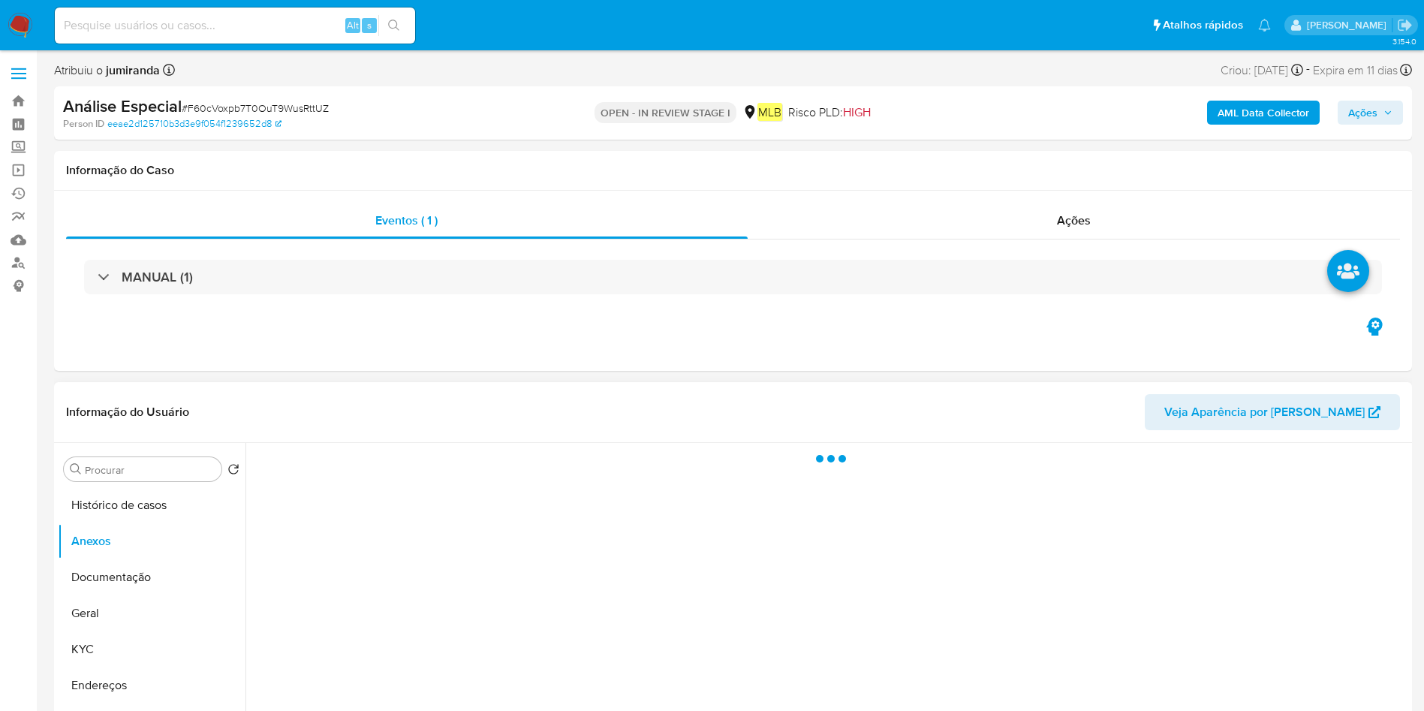
scroll to position [225, 0]
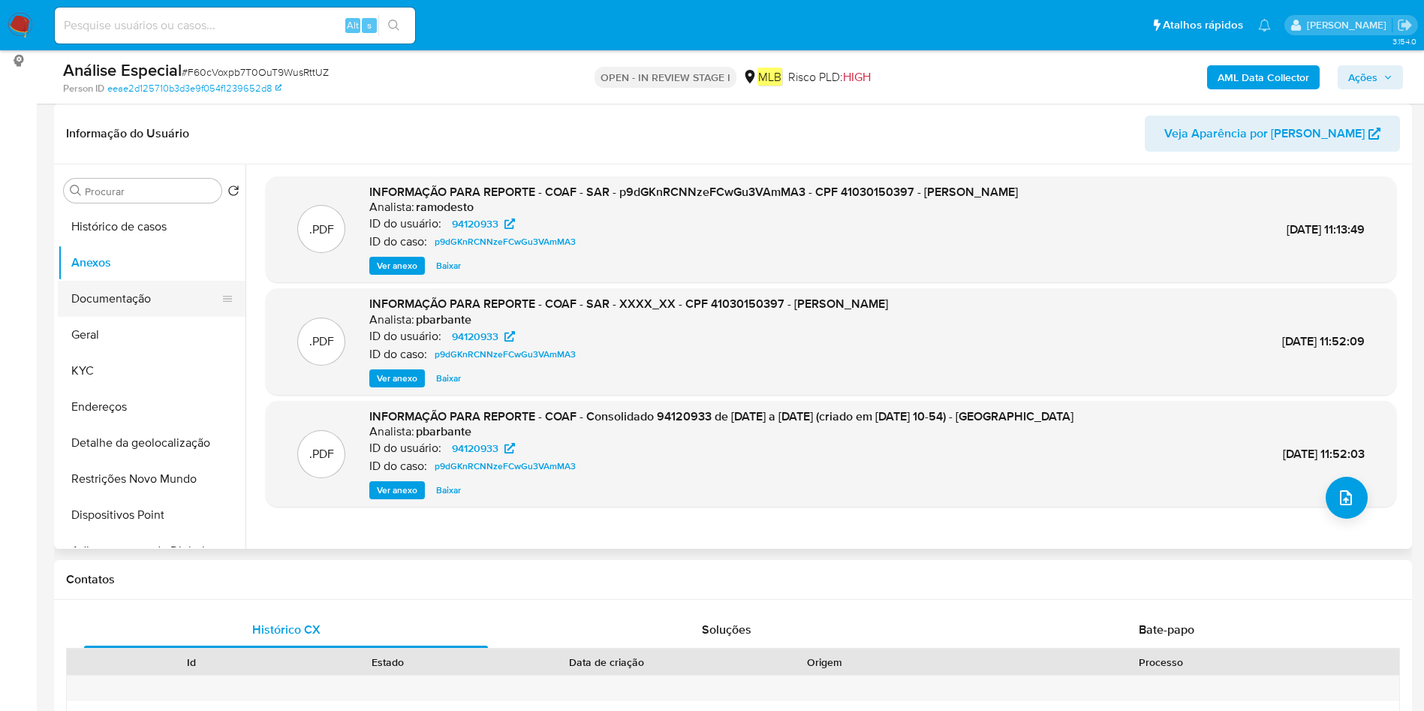
click at [131, 300] on button "Documentação" at bounding box center [146, 299] width 176 height 36
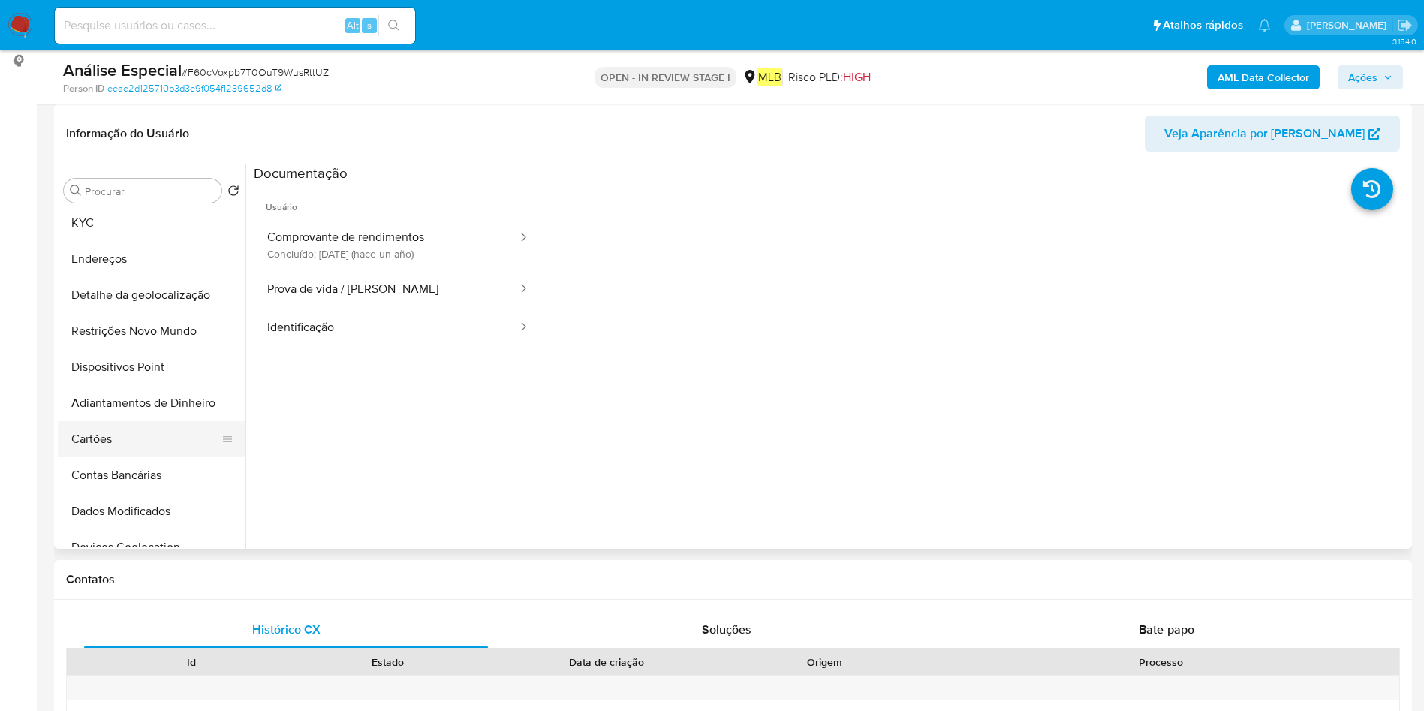
scroll to position [113, 0]
click at [129, 374] on button "Restrições Novo Mundo" at bounding box center [146, 366] width 176 height 36
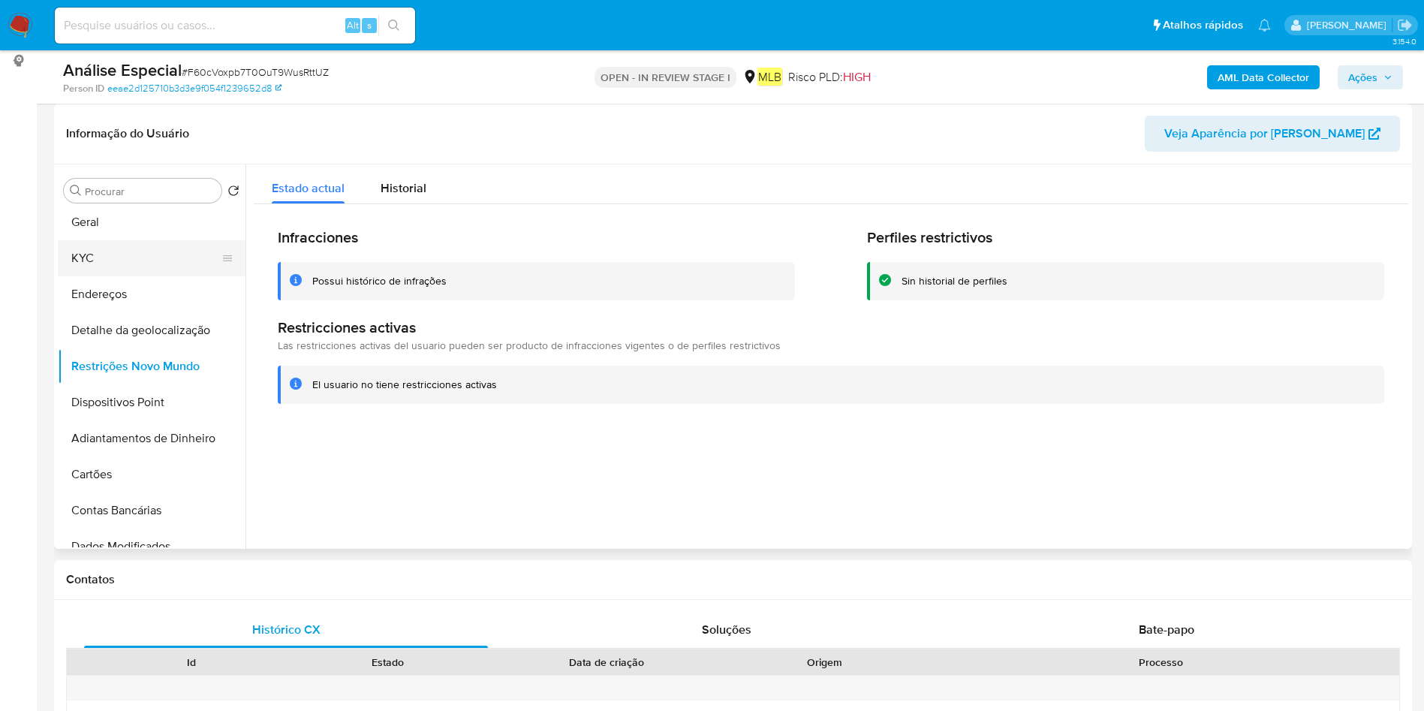
scroll to position [0, 0]
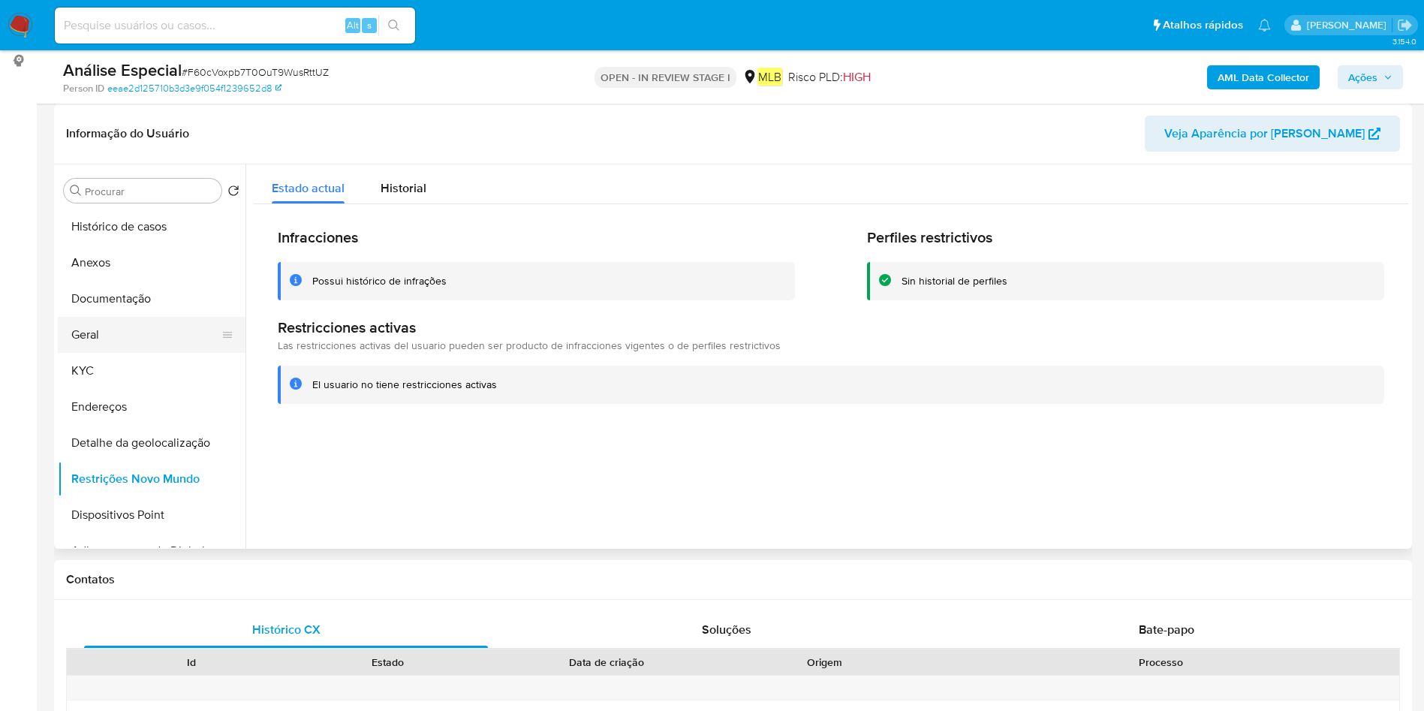
click at [135, 348] on button "Geral" at bounding box center [146, 335] width 176 height 36
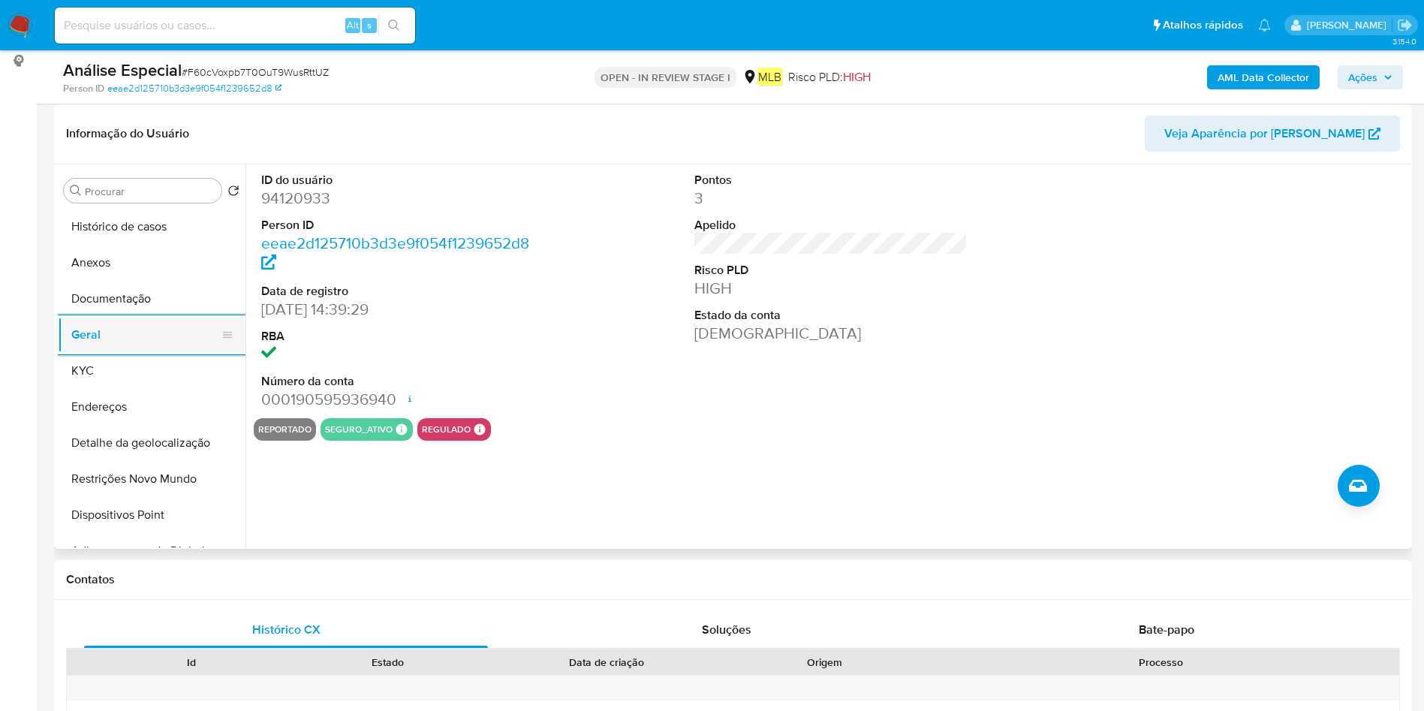
click at [134, 351] on button "Geral" at bounding box center [146, 335] width 176 height 36
click at [127, 367] on button "KYC" at bounding box center [146, 371] width 176 height 36
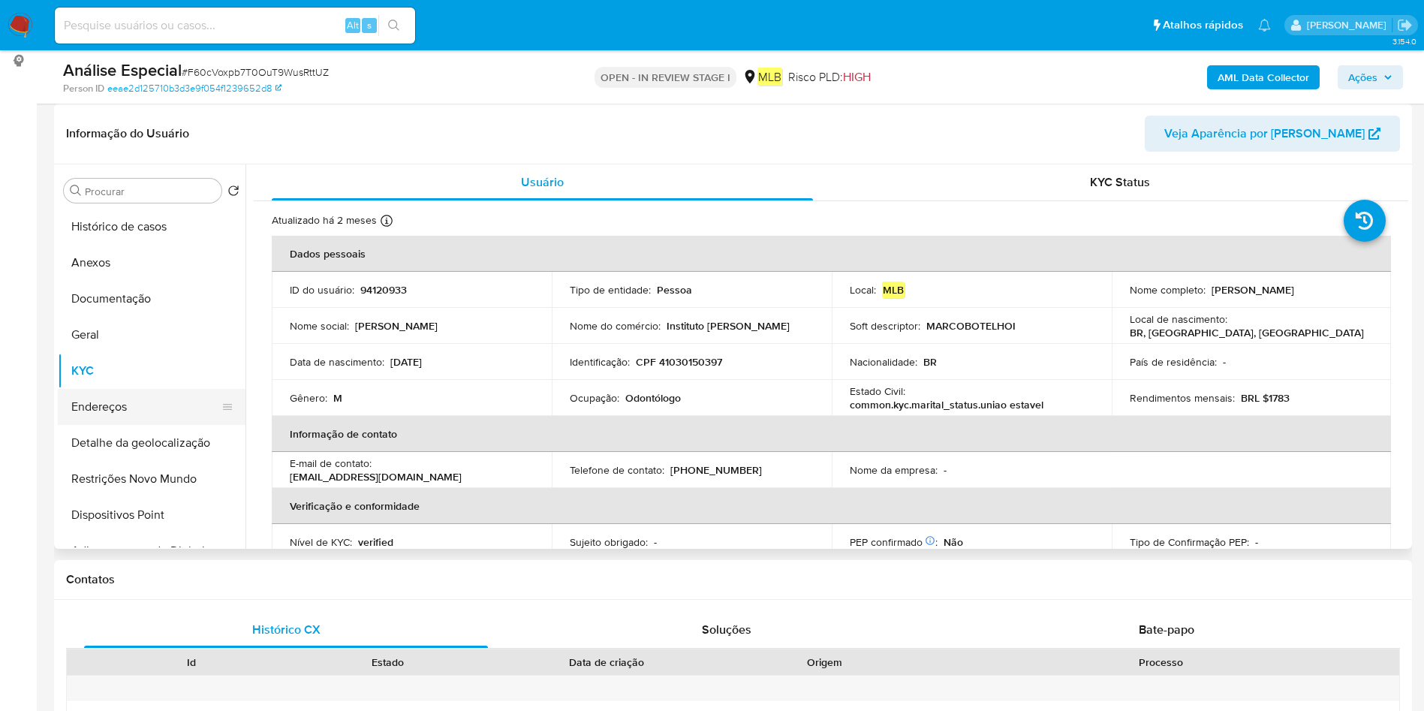
click at [149, 418] on button "Endereços" at bounding box center [146, 407] width 176 height 36
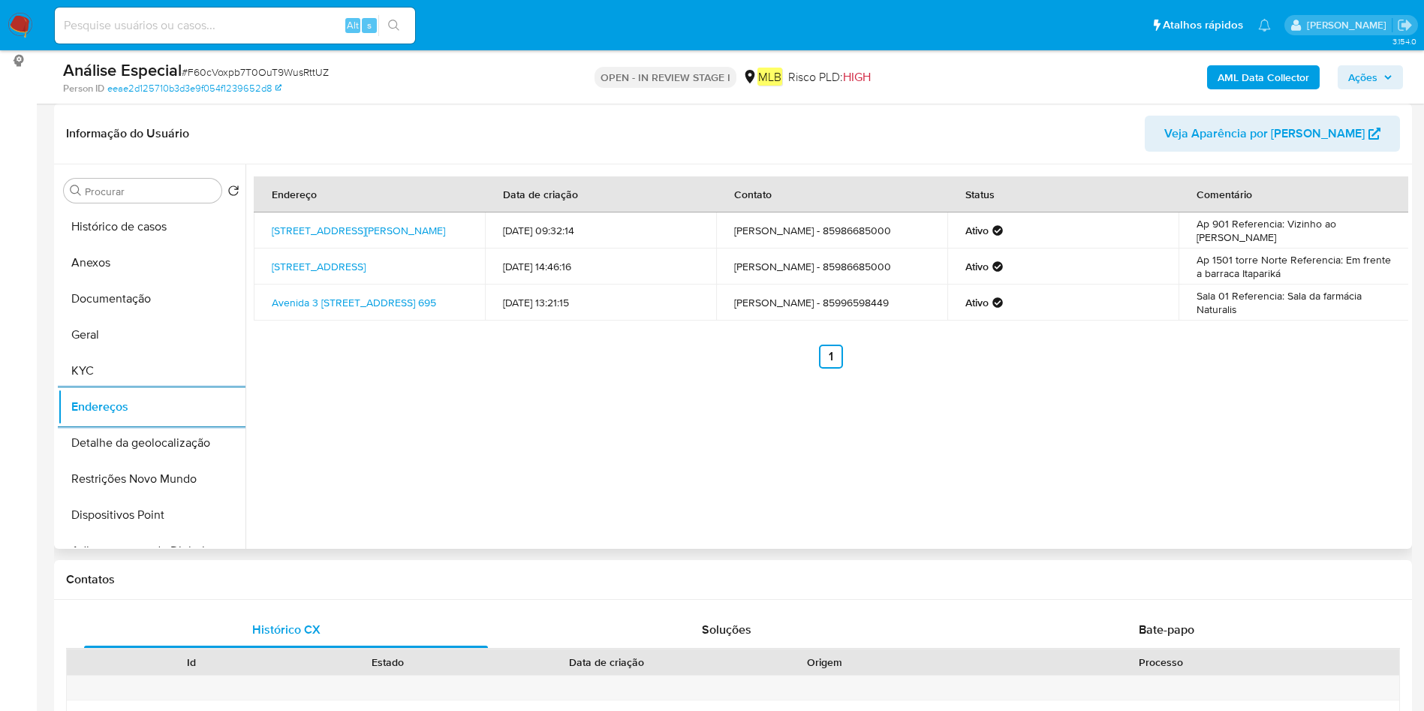
drag, startPoint x: 149, startPoint y: 453, endPoint x: 430, endPoint y: 479, distance: 282.8
click at [149, 453] on button "Detalhe da geolocalização" at bounding box center [152, 443] width 188 height 36
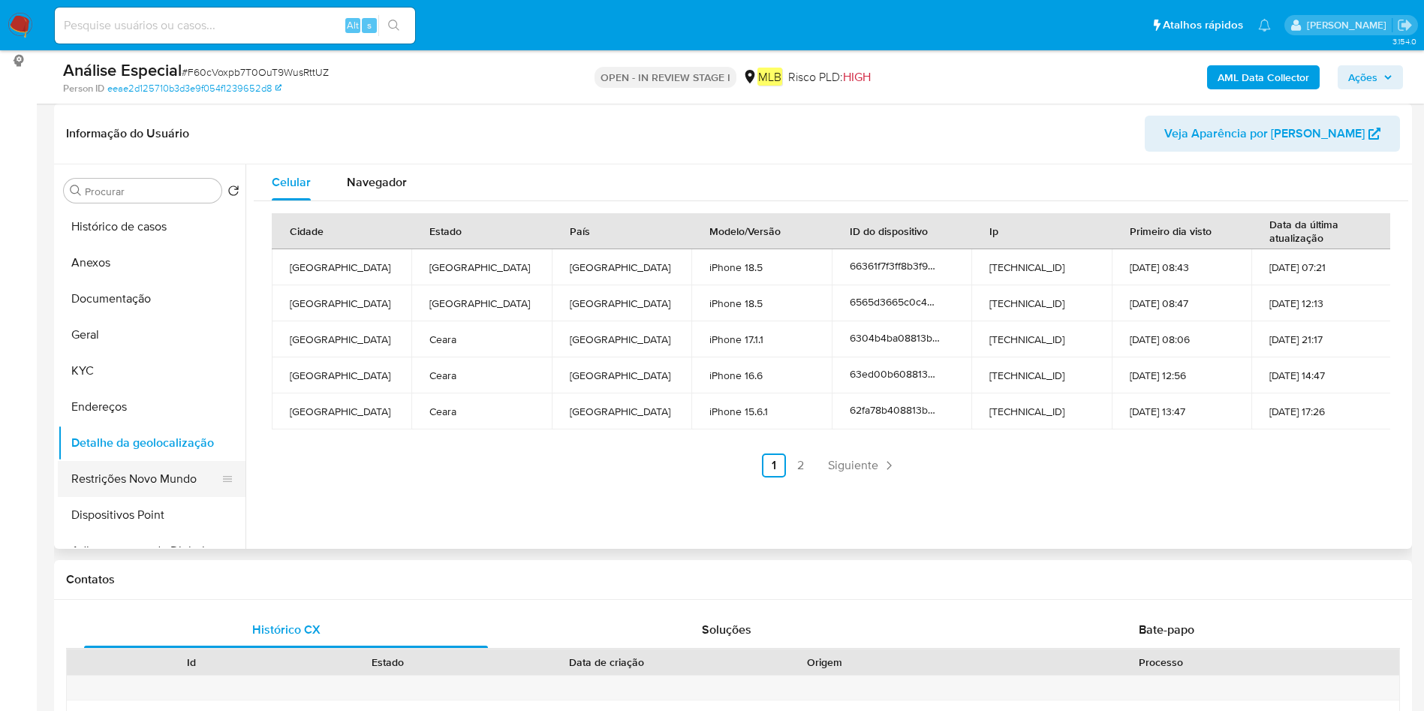
click at [164, 483] on button "Restrições Novo Mundo" at bounding box center [146, 479] width 176 height 36
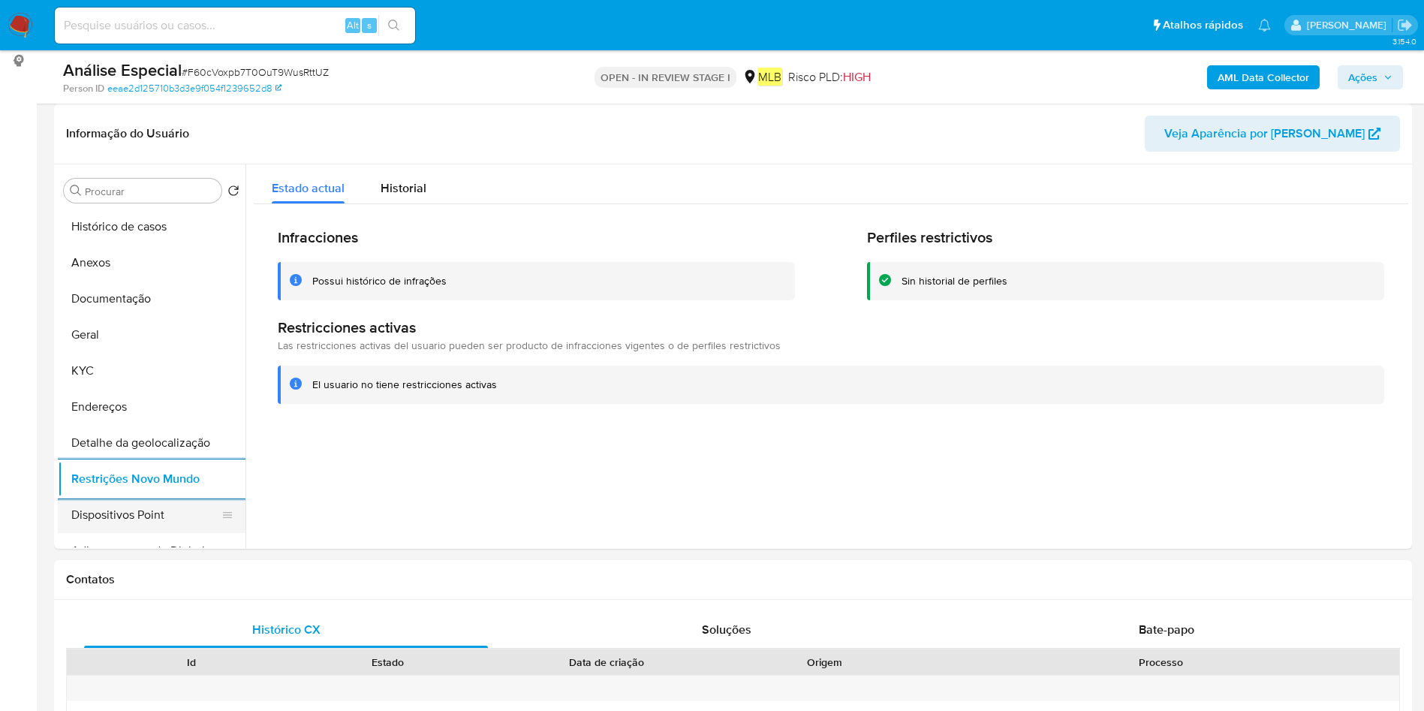
click at [122, 513] on button "Dispositivos Point" at bounding box center [146, 515] width 176 height 36
